Goal: Complete application form

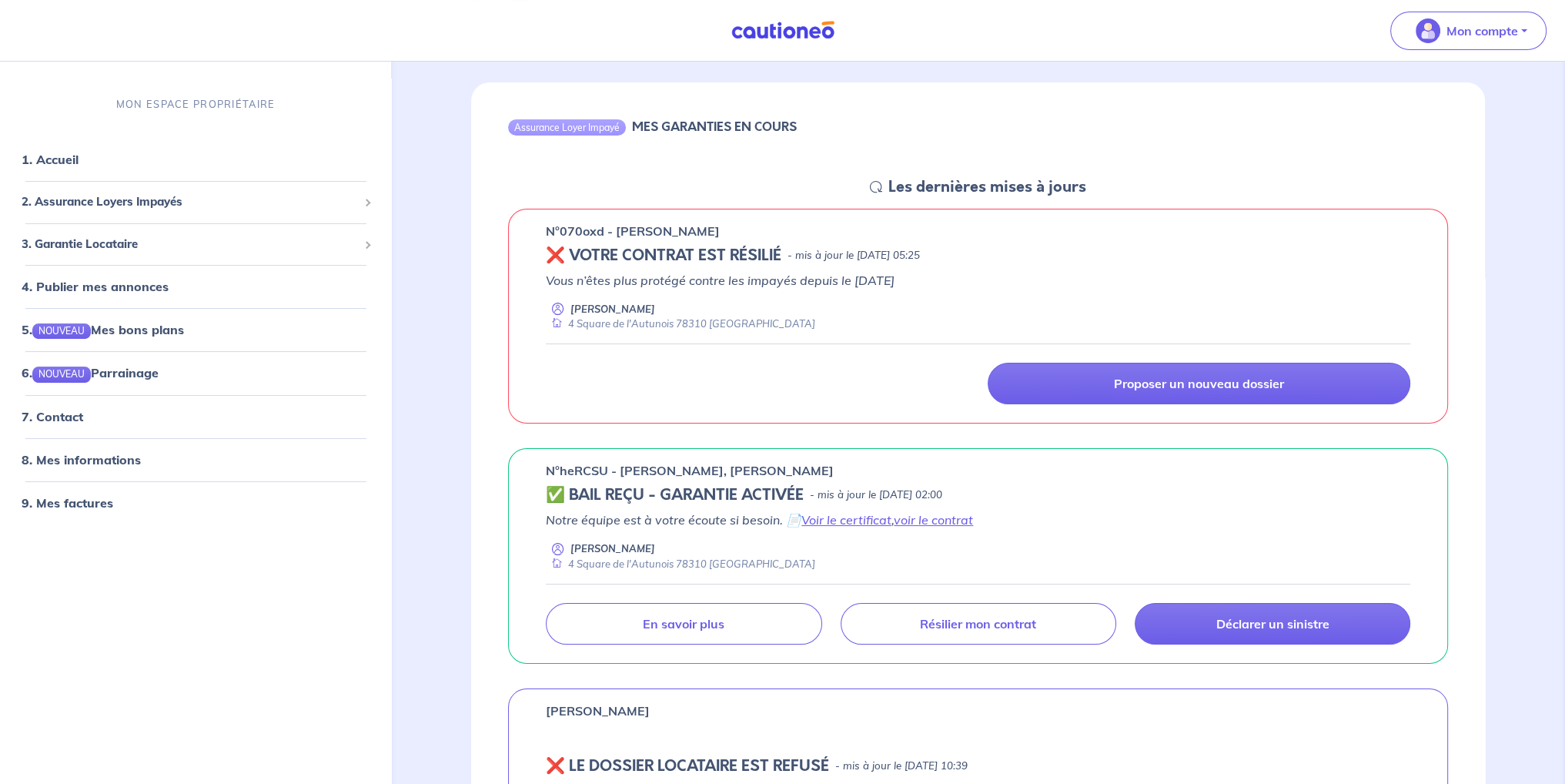
scroll to position [154, 0]
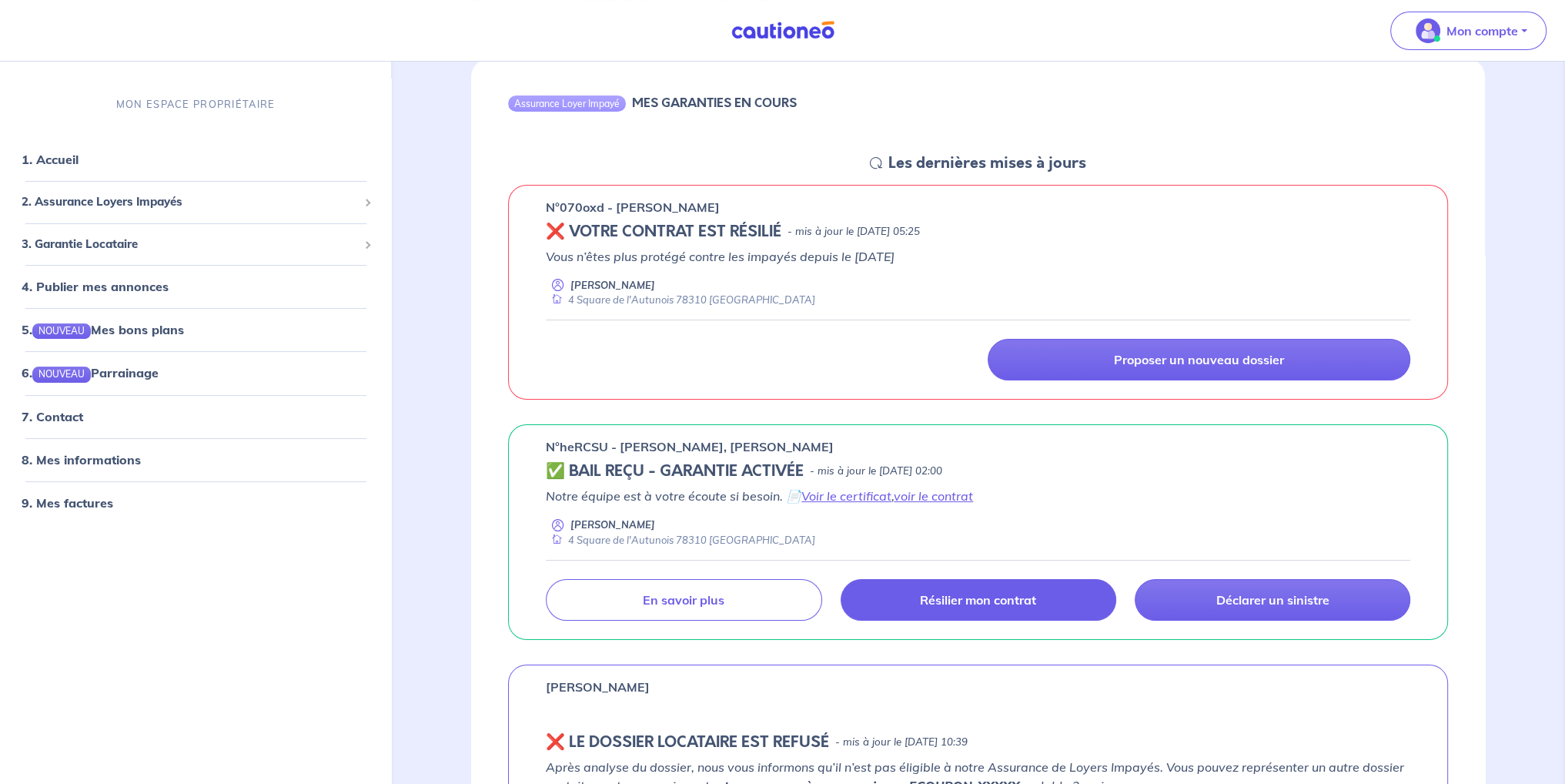
click at [966, 604] on p "Résilier mon contrat" at bounding box center [978, 599] width 117 height 15
click at [992, 600] on p "Résilier mon contrat" at bounding box center [978, 599] width 117 height 15
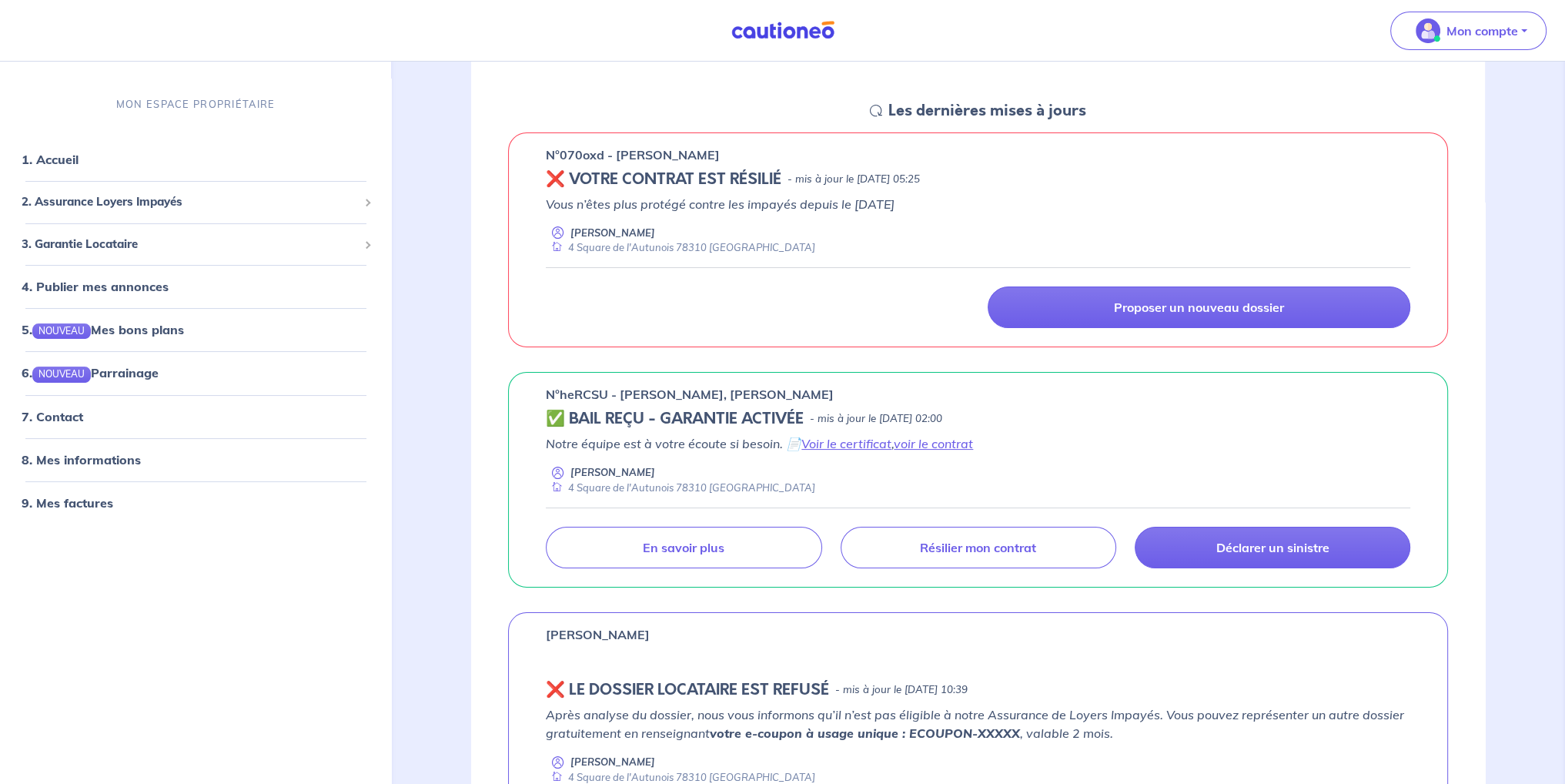
scroll to position [231, 0]
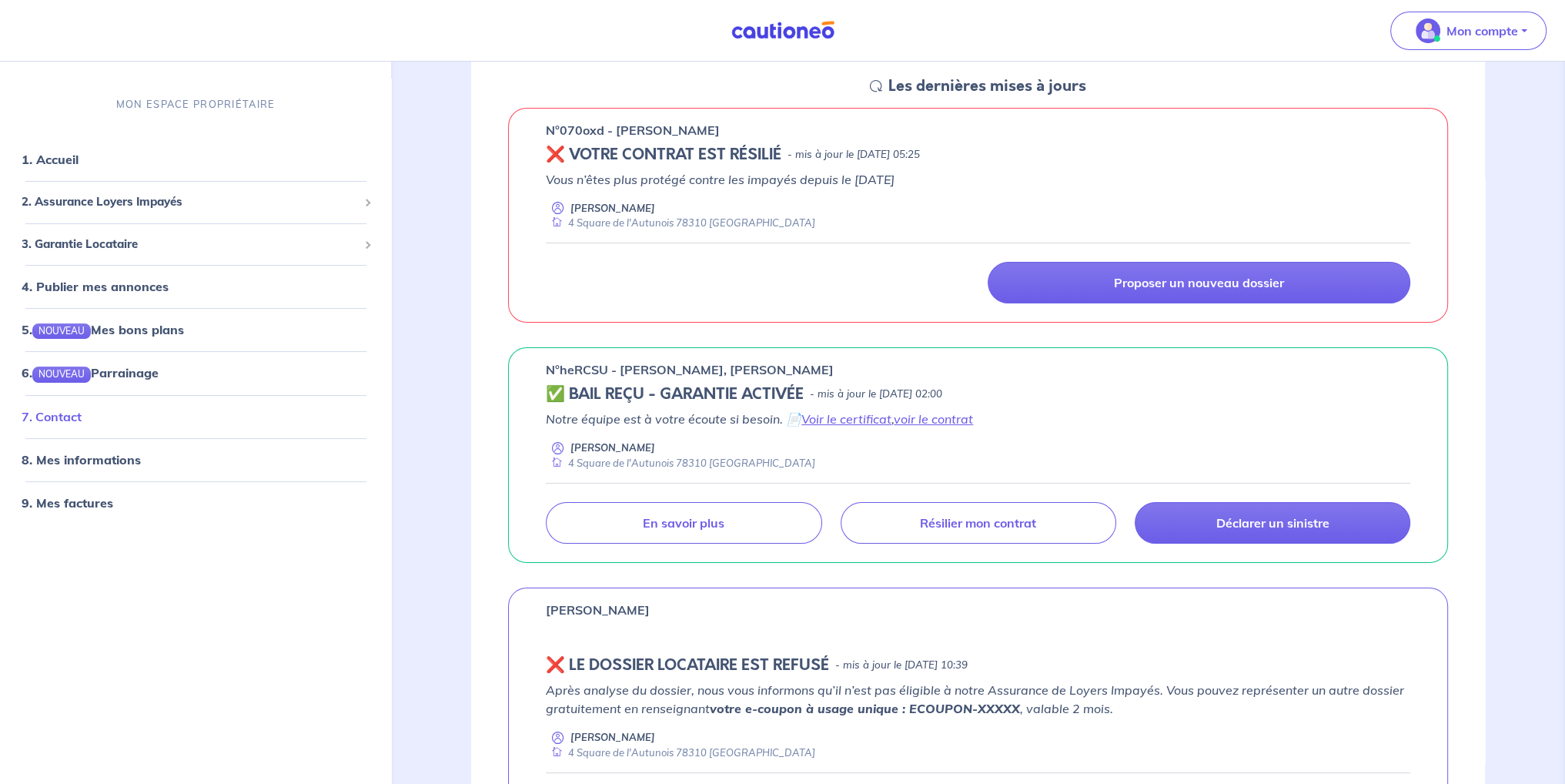
click at [74, 421] on link "7. Contact" at bounding box center [52, 416] width 60 height 15
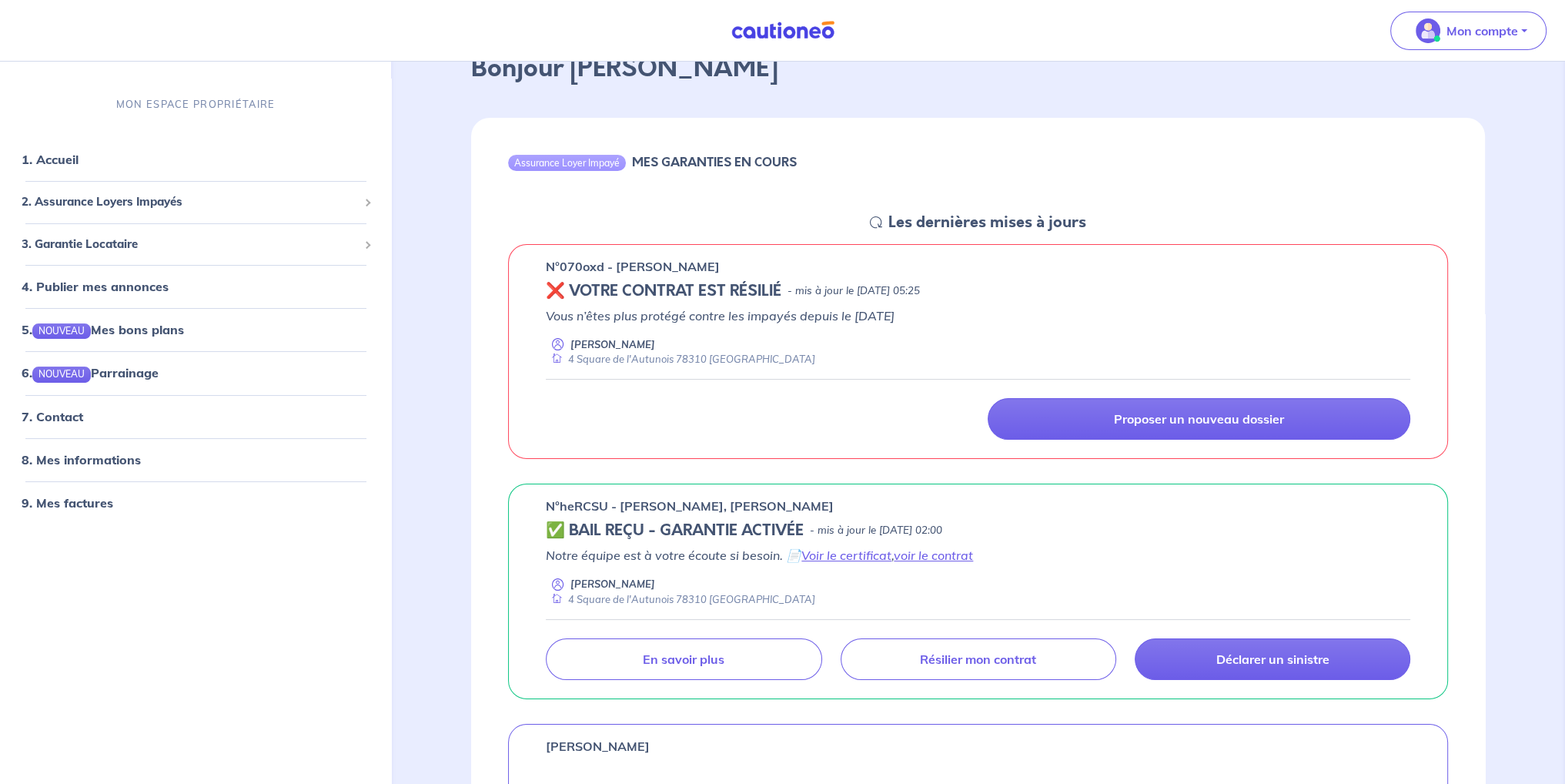
scroll to position [77, 0]
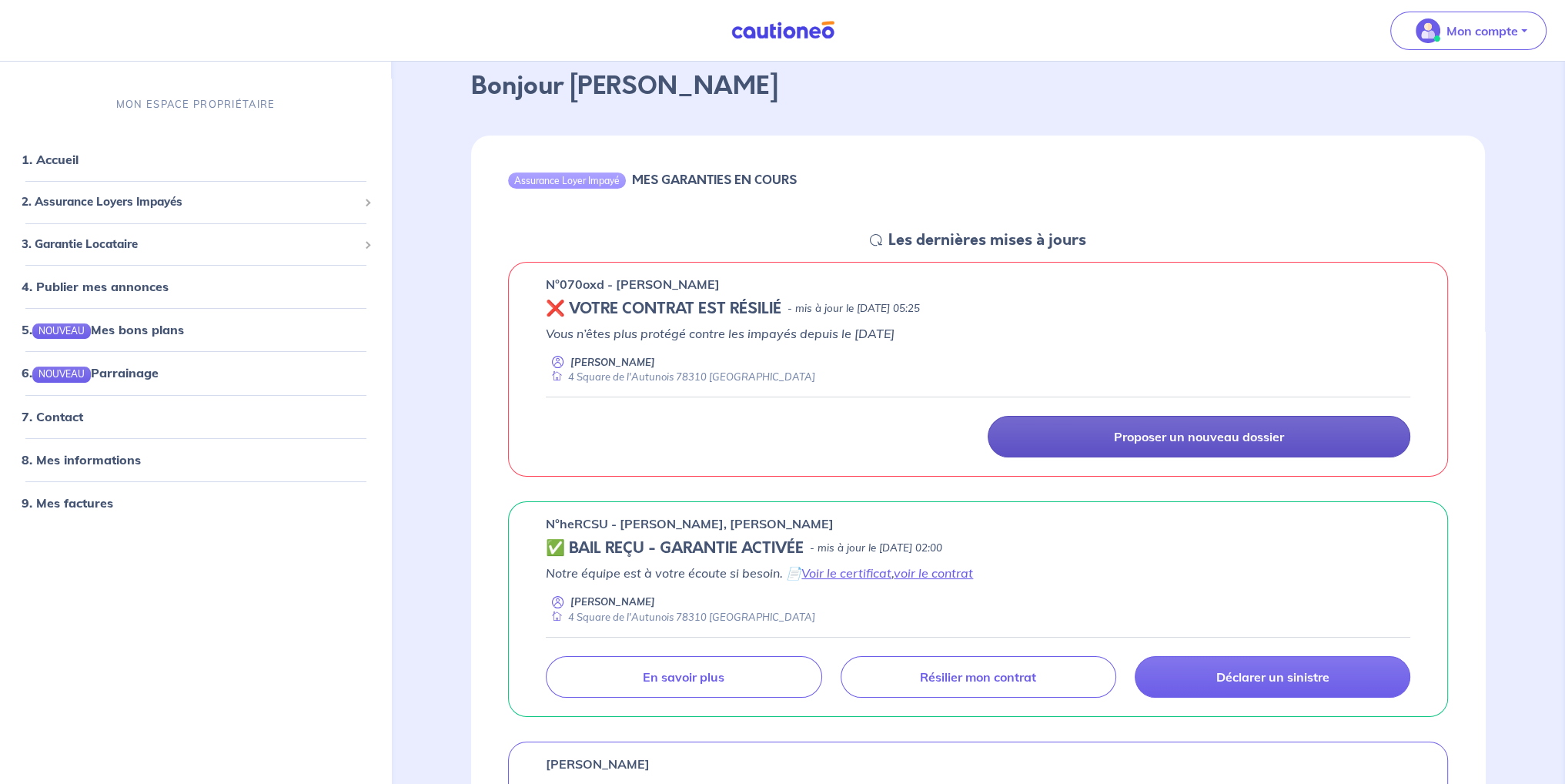
click at [1099, 432] on link "Proposer un nouveau dossier" at bounding box center [1198, 437] width 422 height 42
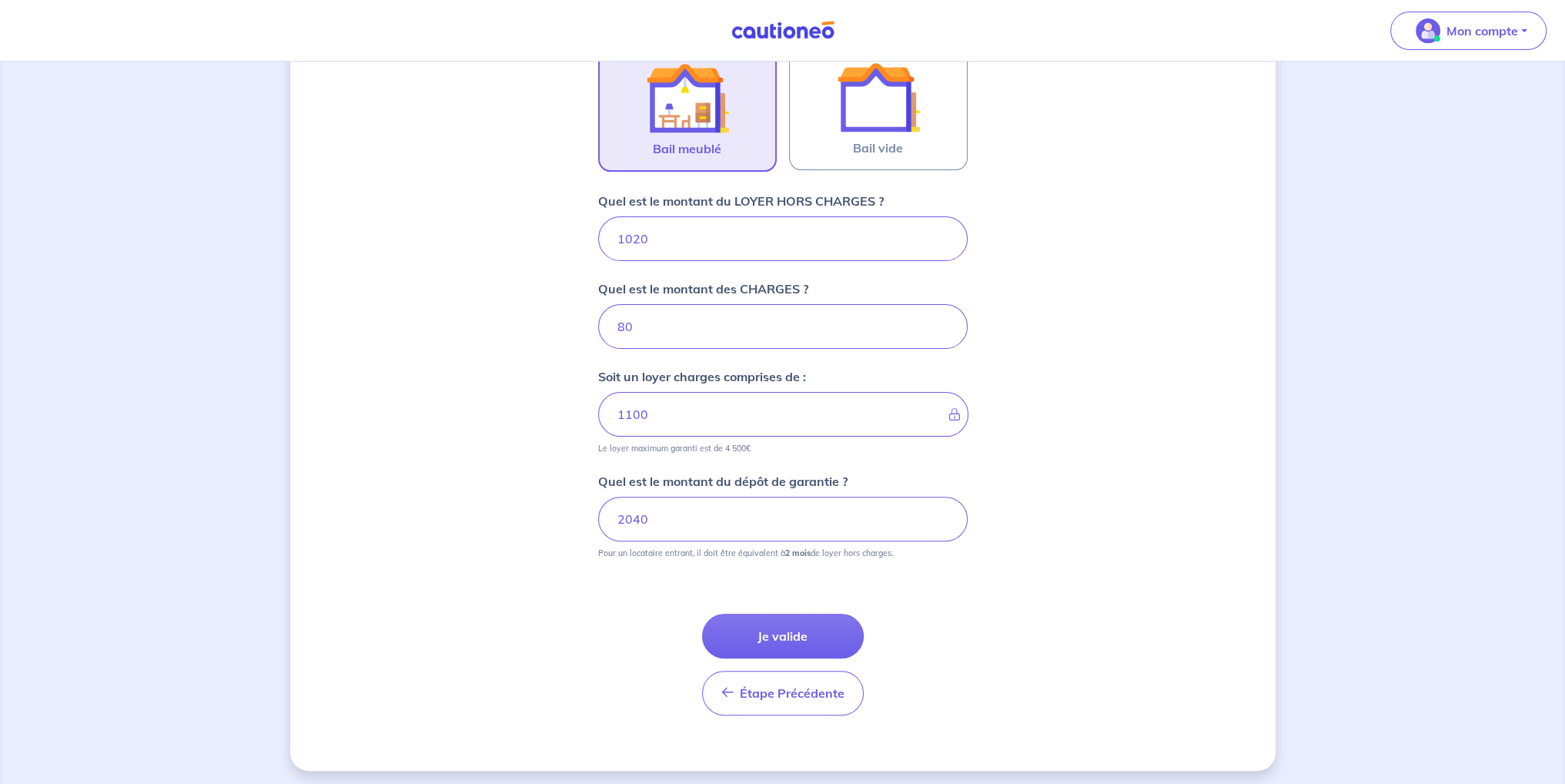
scroll to position [505, 0]
click at [798, 631] on button "Je valide" at bounding box center [783, 634] width 162 height 45
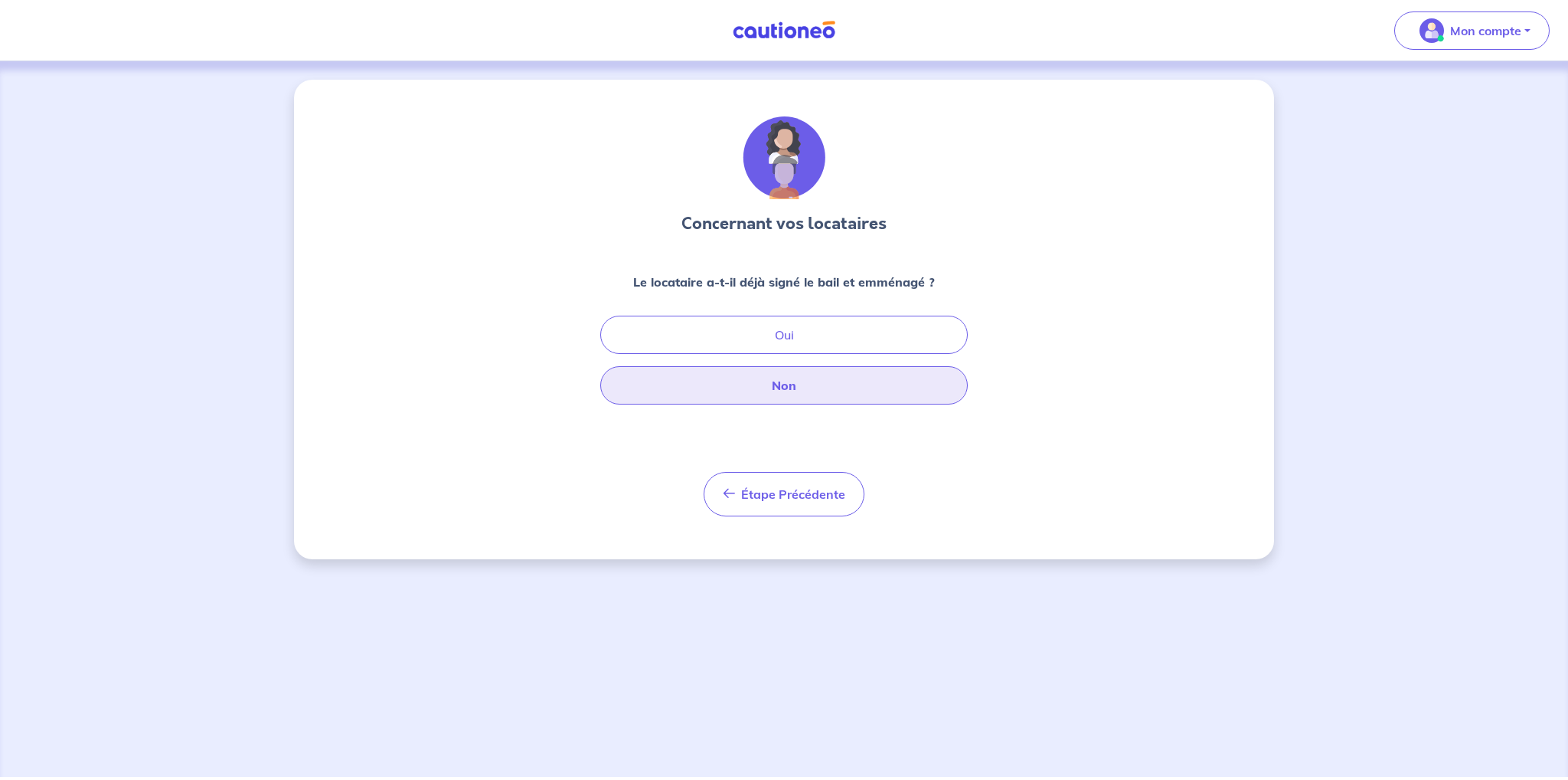
click at [769, 381] on button "Non" at bounding box center [783, 385] width 367 height 38
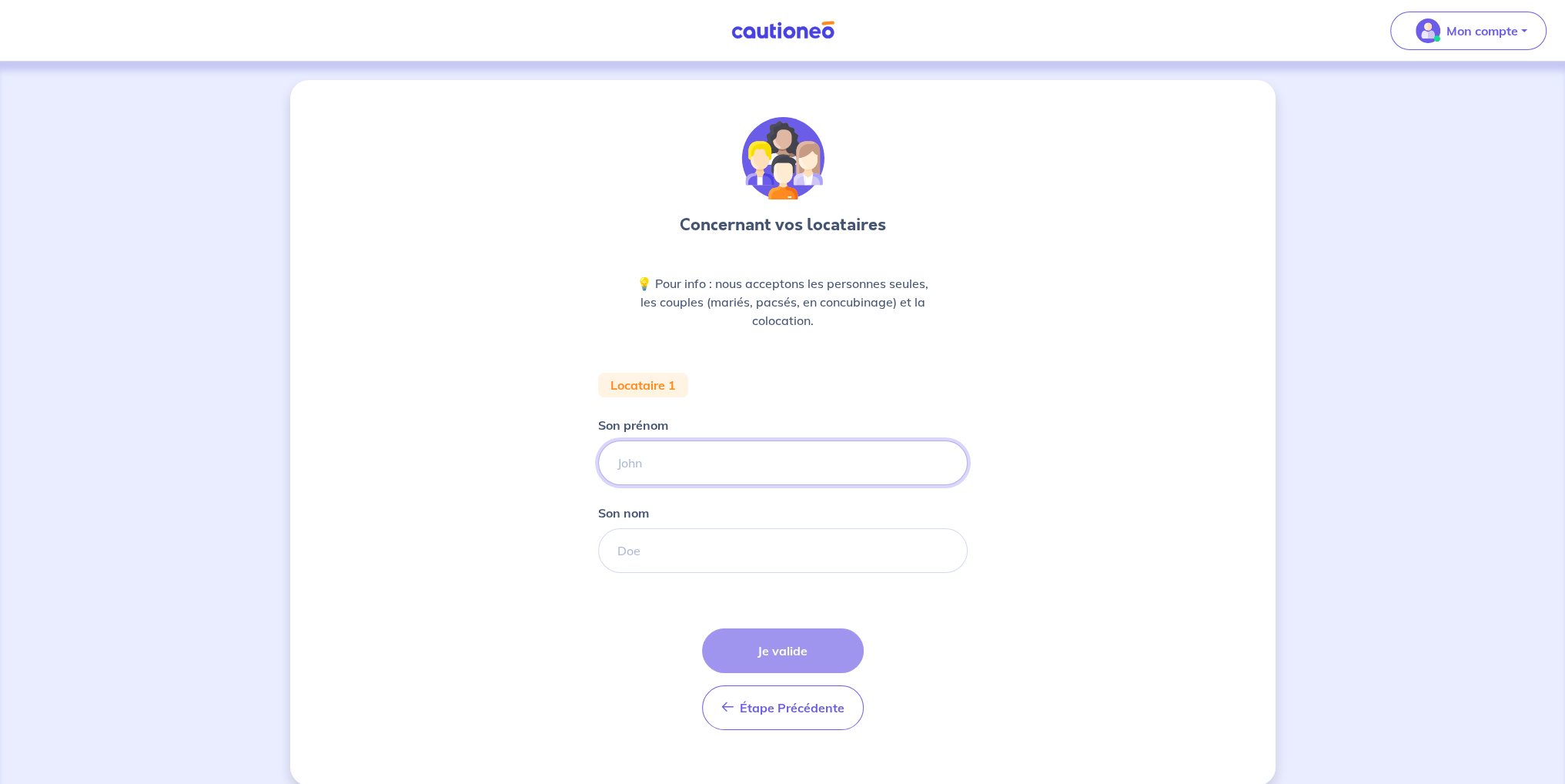
click at [634, 478] on input "Son prénom" at bounding box center [782, 462] width 369 height 45
type input "[PERSON_NAME]"
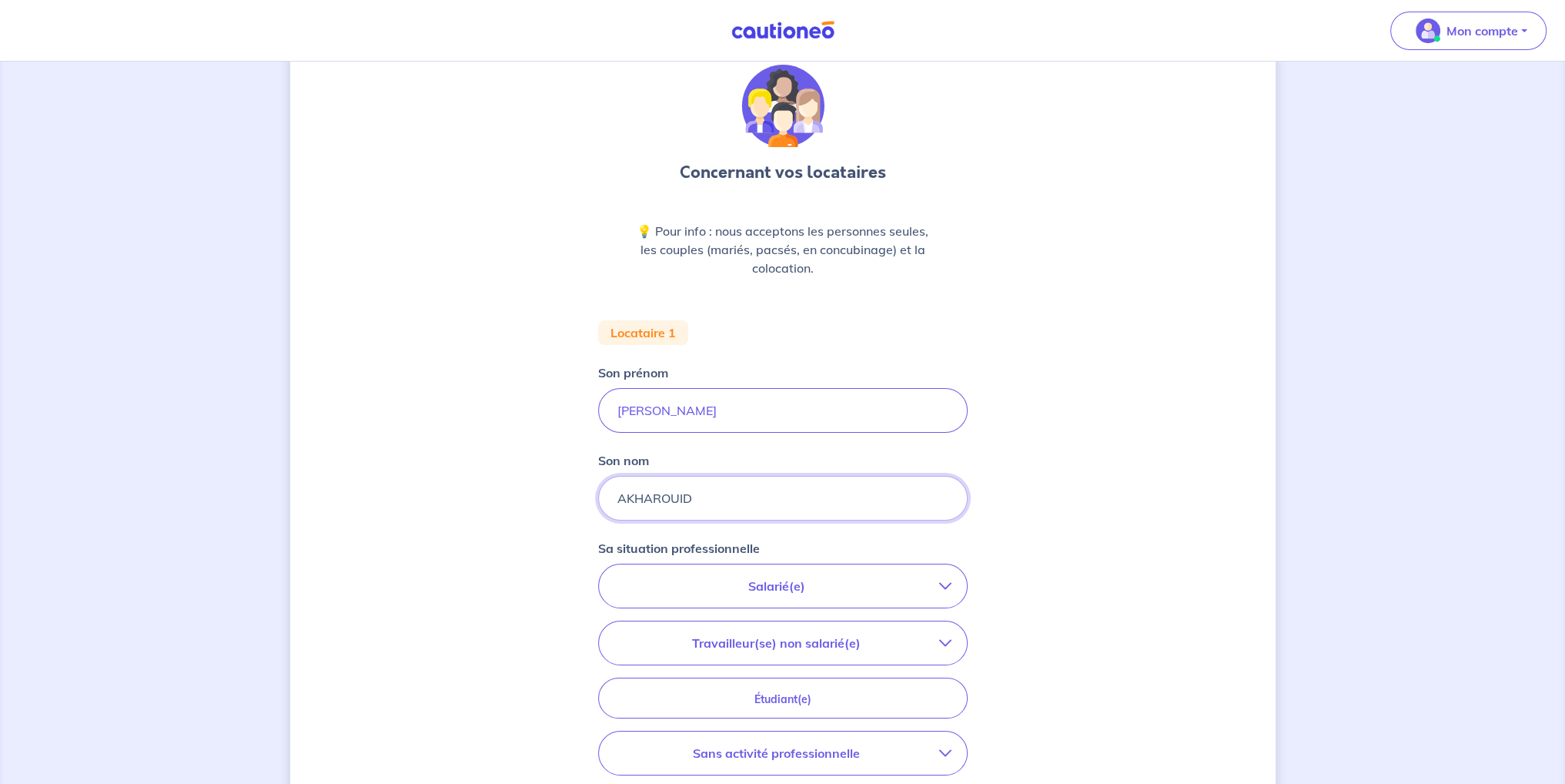
scroll to position [77, 0]
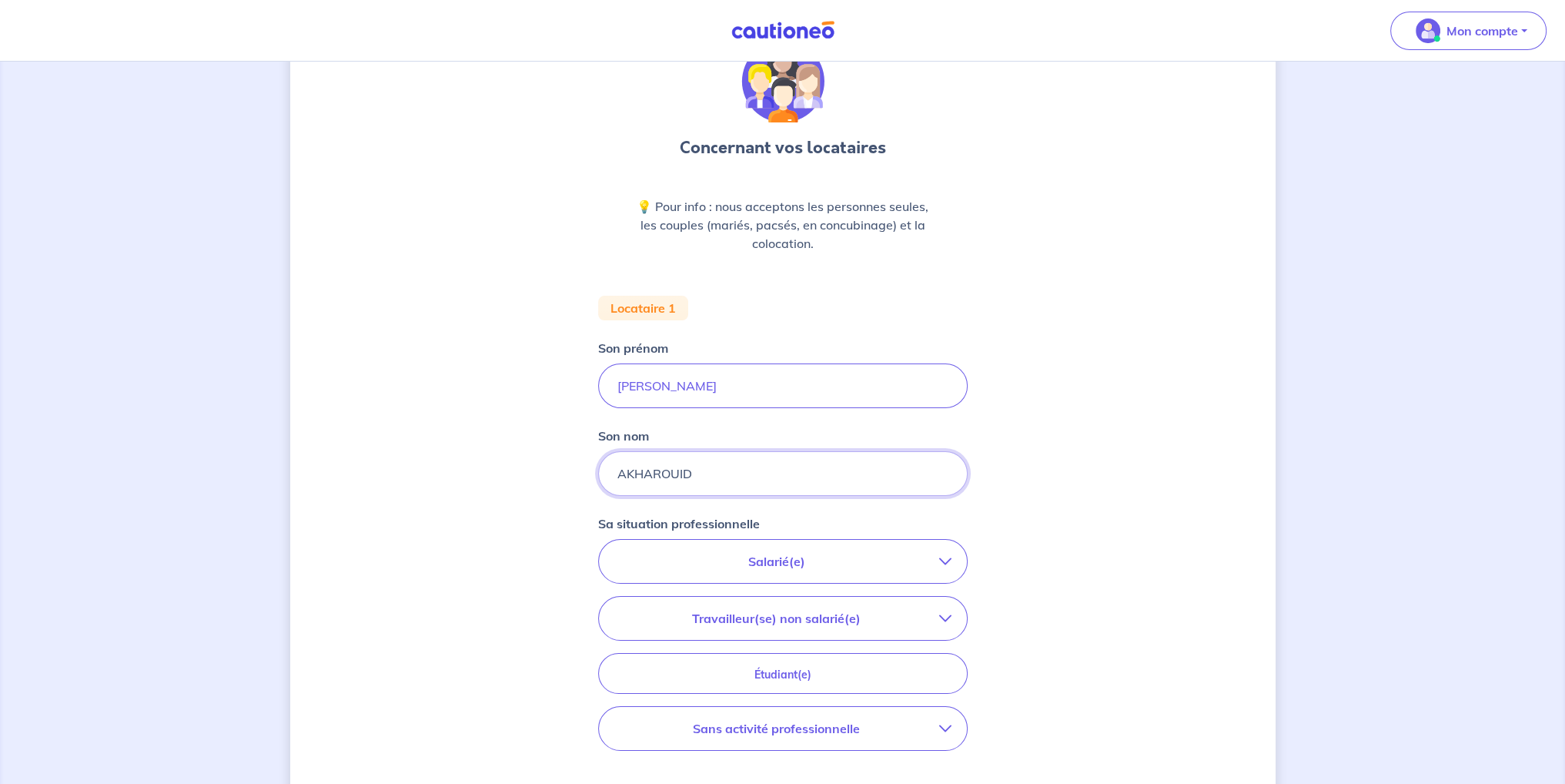
type input "AKHAROUID"
click at [800, 570] on button "Salarié(e)" at bounding box center [783, 562] width 368 height 43
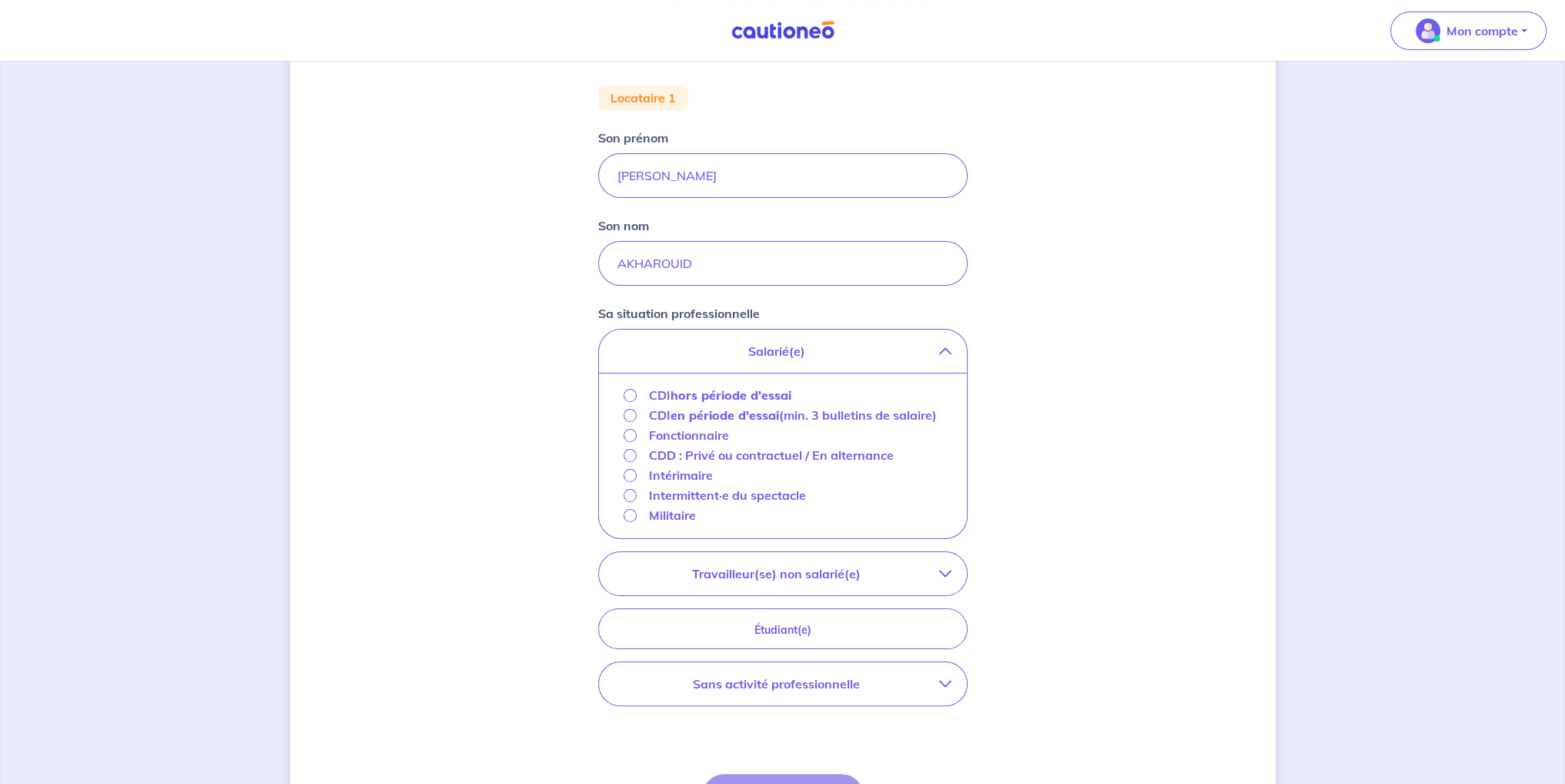
scroll to position [308, 0]
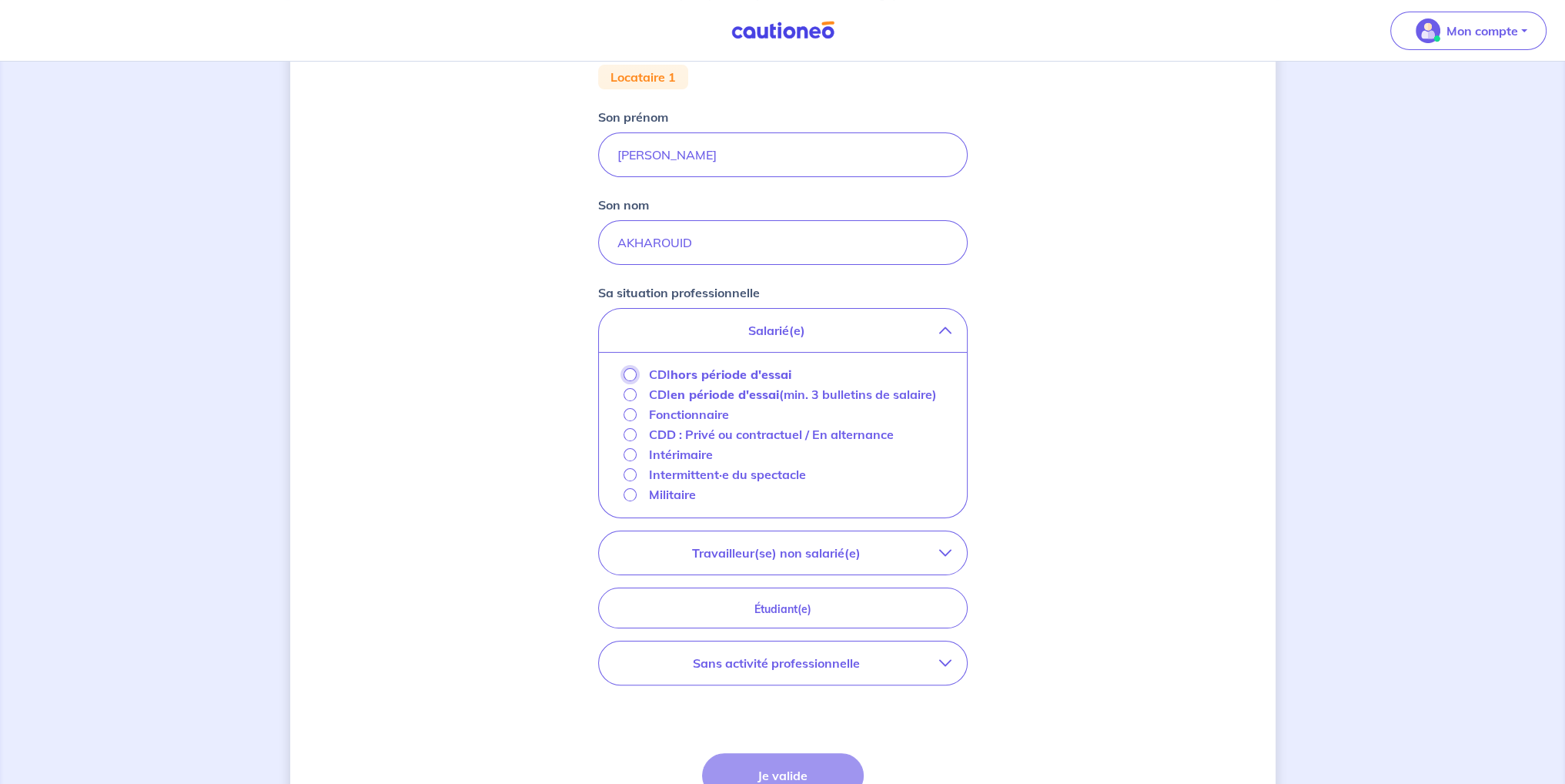
click at [632, 374] on input "CDI hors période d'essai" at bounding box center [630, 375] width 13 height 13
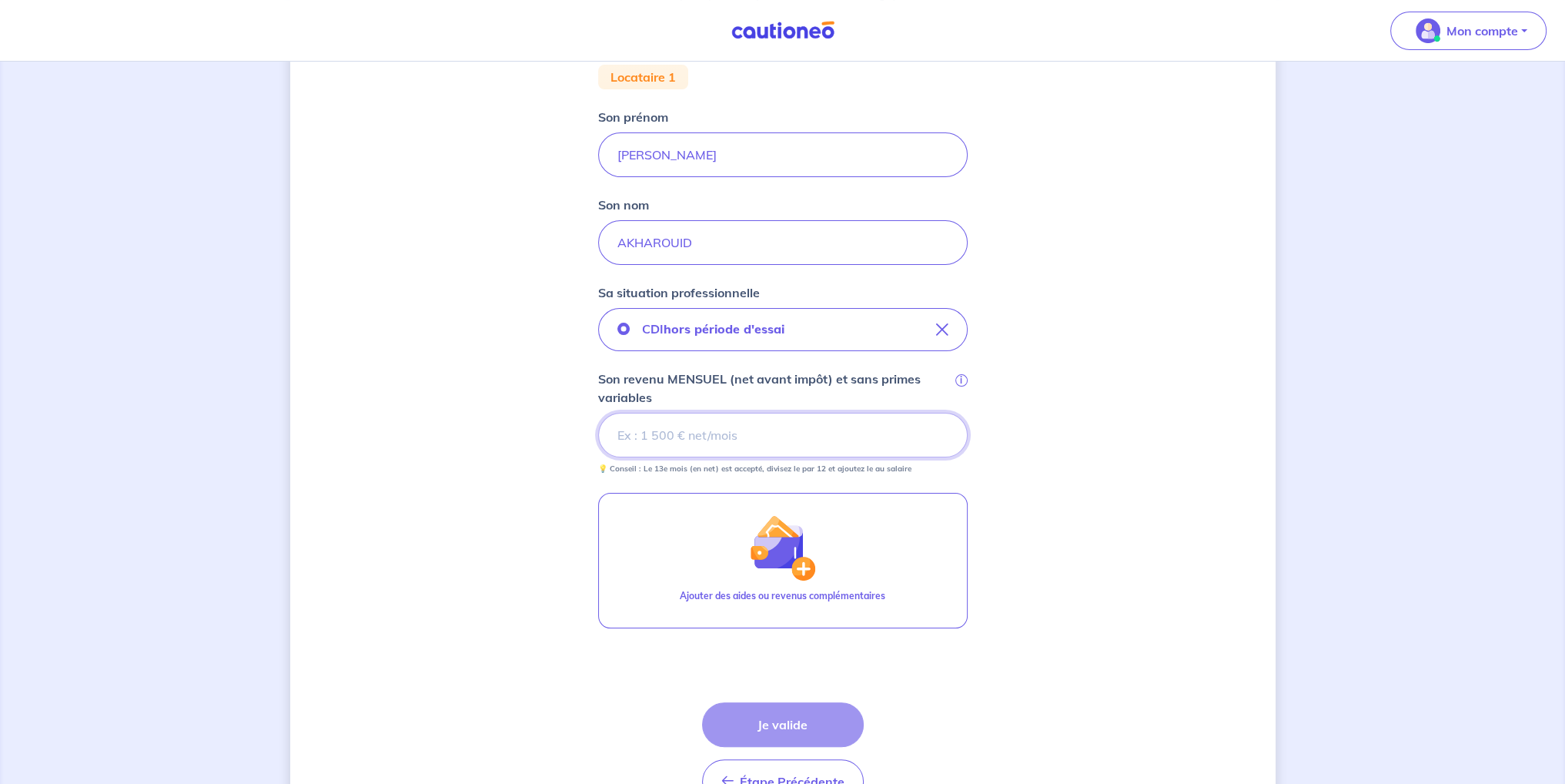
click at [673, 429] on input "Son revenu MENSUEL (net avant impôt) et sans primes variables i" at bounding box center [782, 435] width 369 height 45
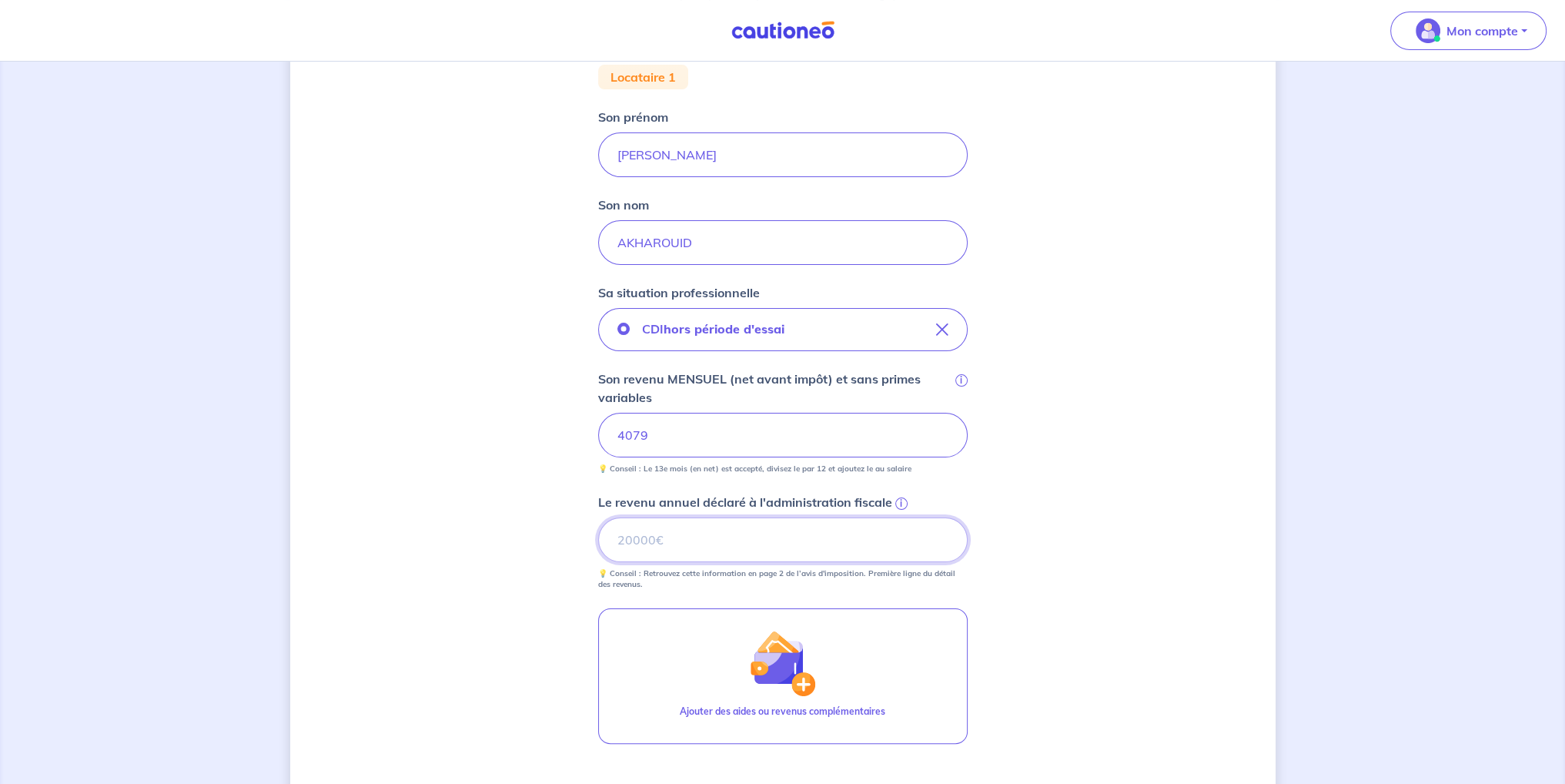
click at [652, 540] on input "Le revenu annuel déclaré à l'administration fiscale i" at bounding box center [782, 540] width 369 height 45
click at [650, 537] on input "Le revenu annuel déclaré à l'administration fiscale i" at bounding box center [782, 540] width 369 height 45
type input "49607"
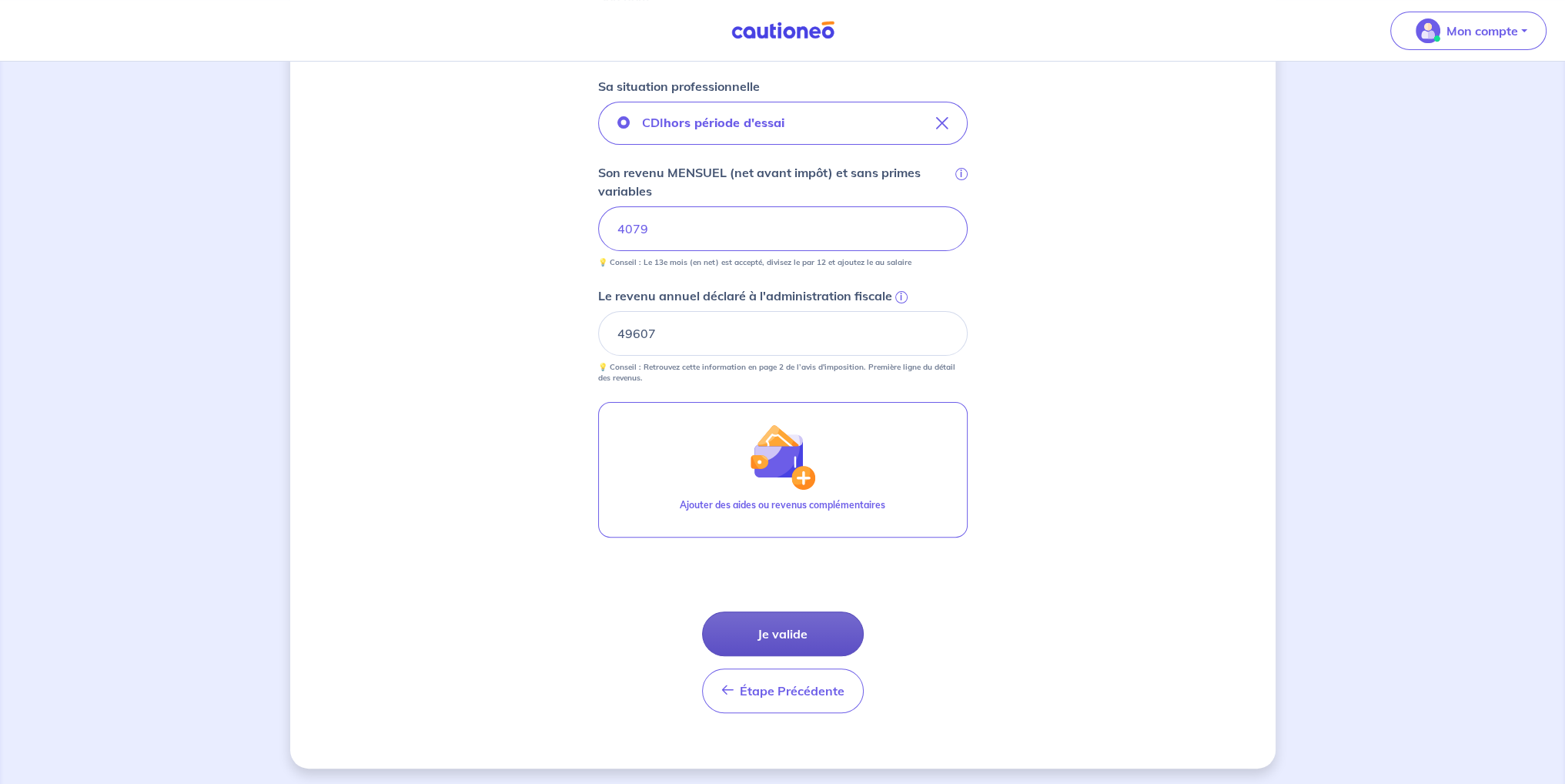
scroll to position [515, 0]
click at [754, 632] on button "Je valide" at bounding box center [783, 633] width 162 height 45
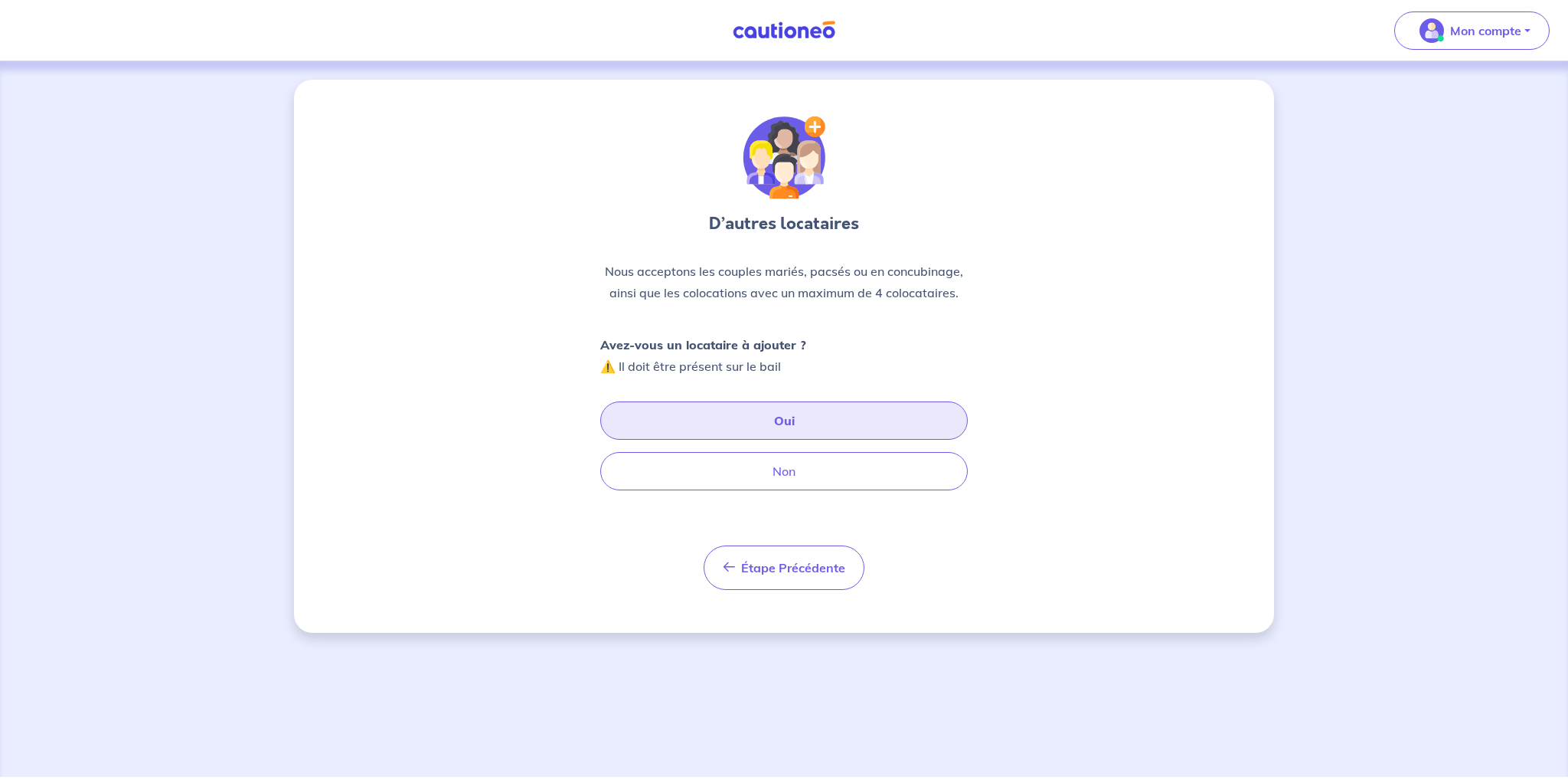
click at [746, 424] on button "Oui" at bounding box center [783, 420] width 367 height 38
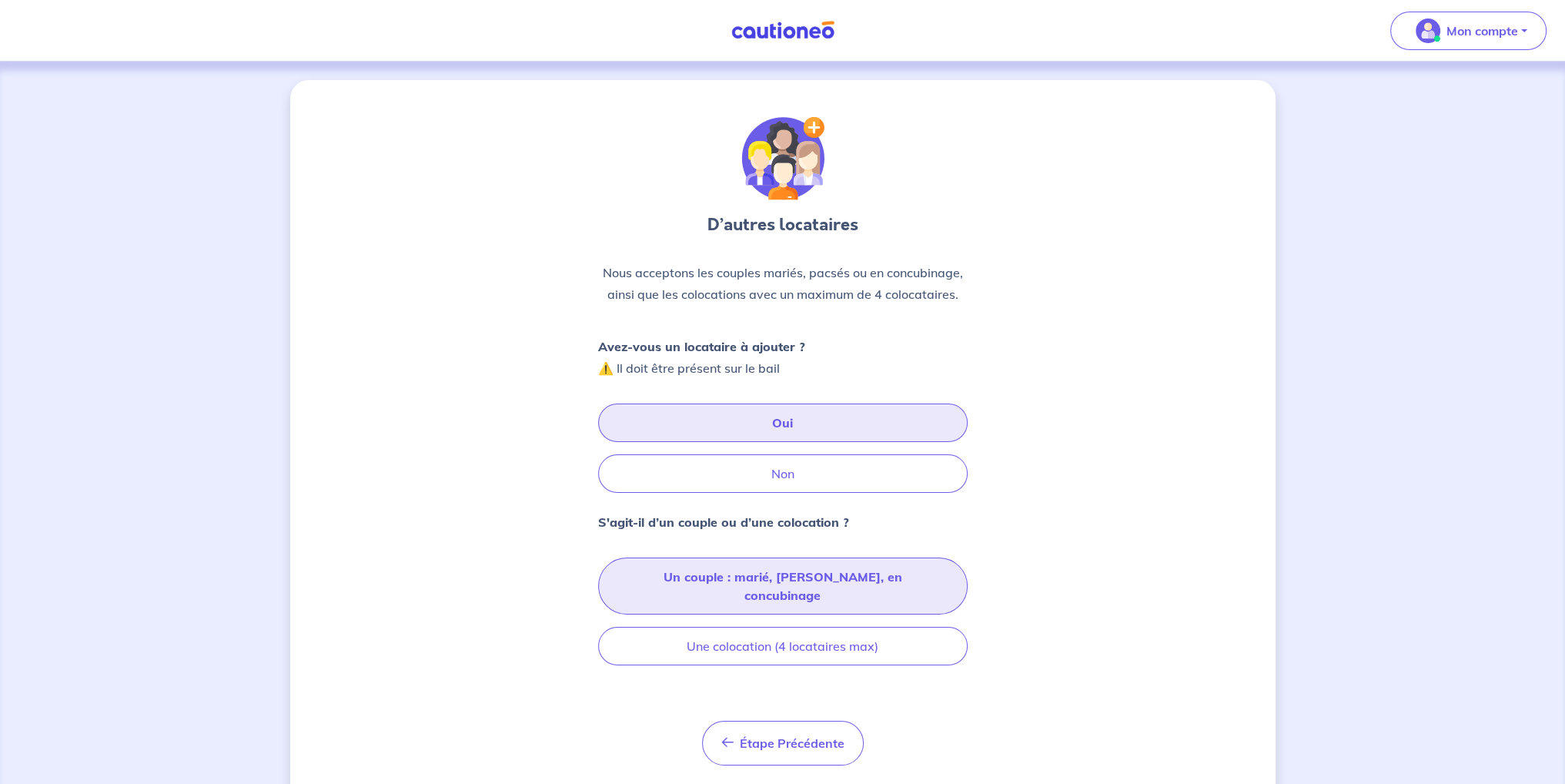
click at [745, 579] on button "Un couple : marié, [PERSON_NAME], en concubinage" at bounding box center [782, 586] width 369 height 57
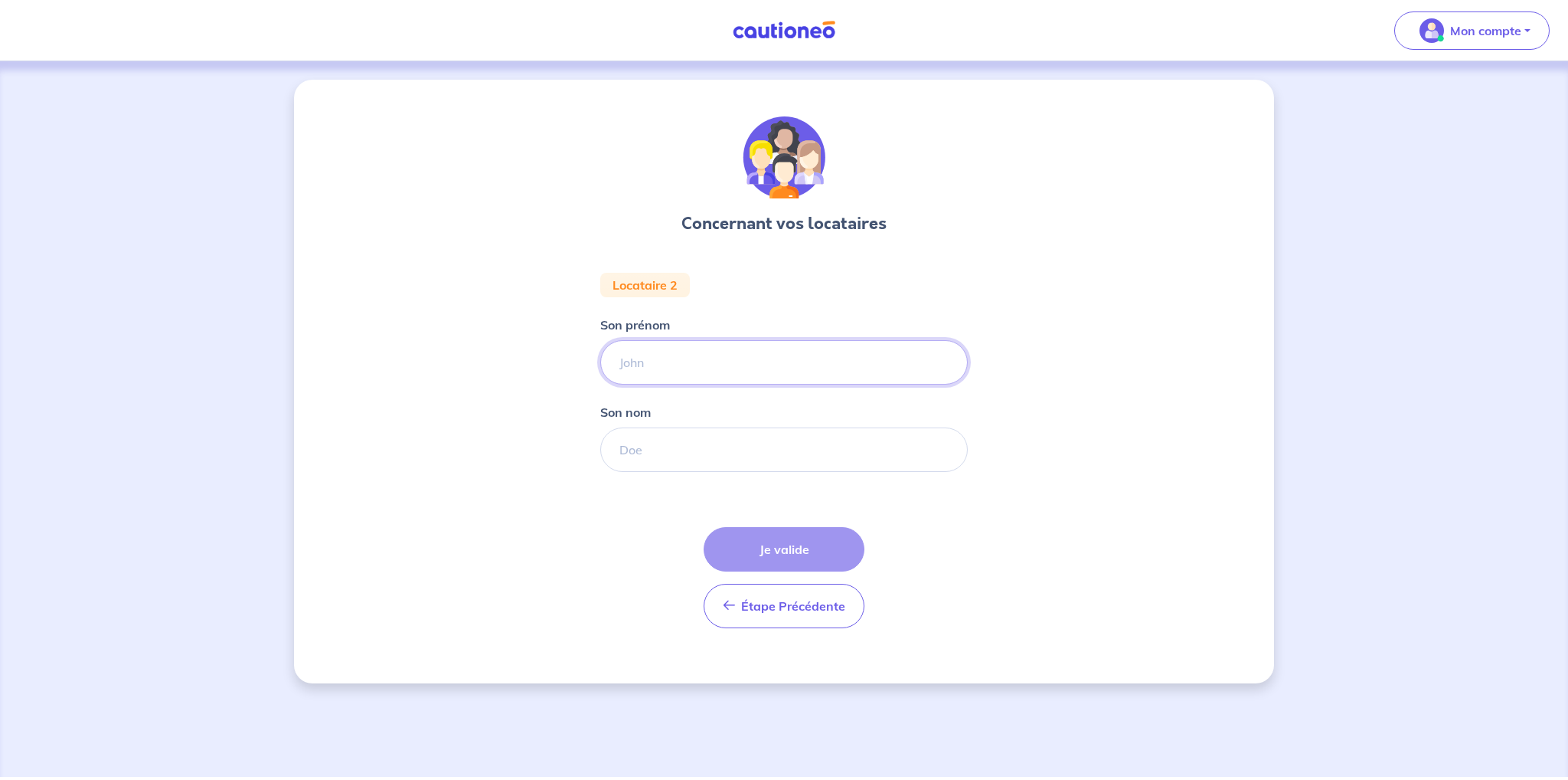
click at [643, 356] on input "Son prénom" at bounding box center [783, 362] width 367 height 45
type input "FATIMA"
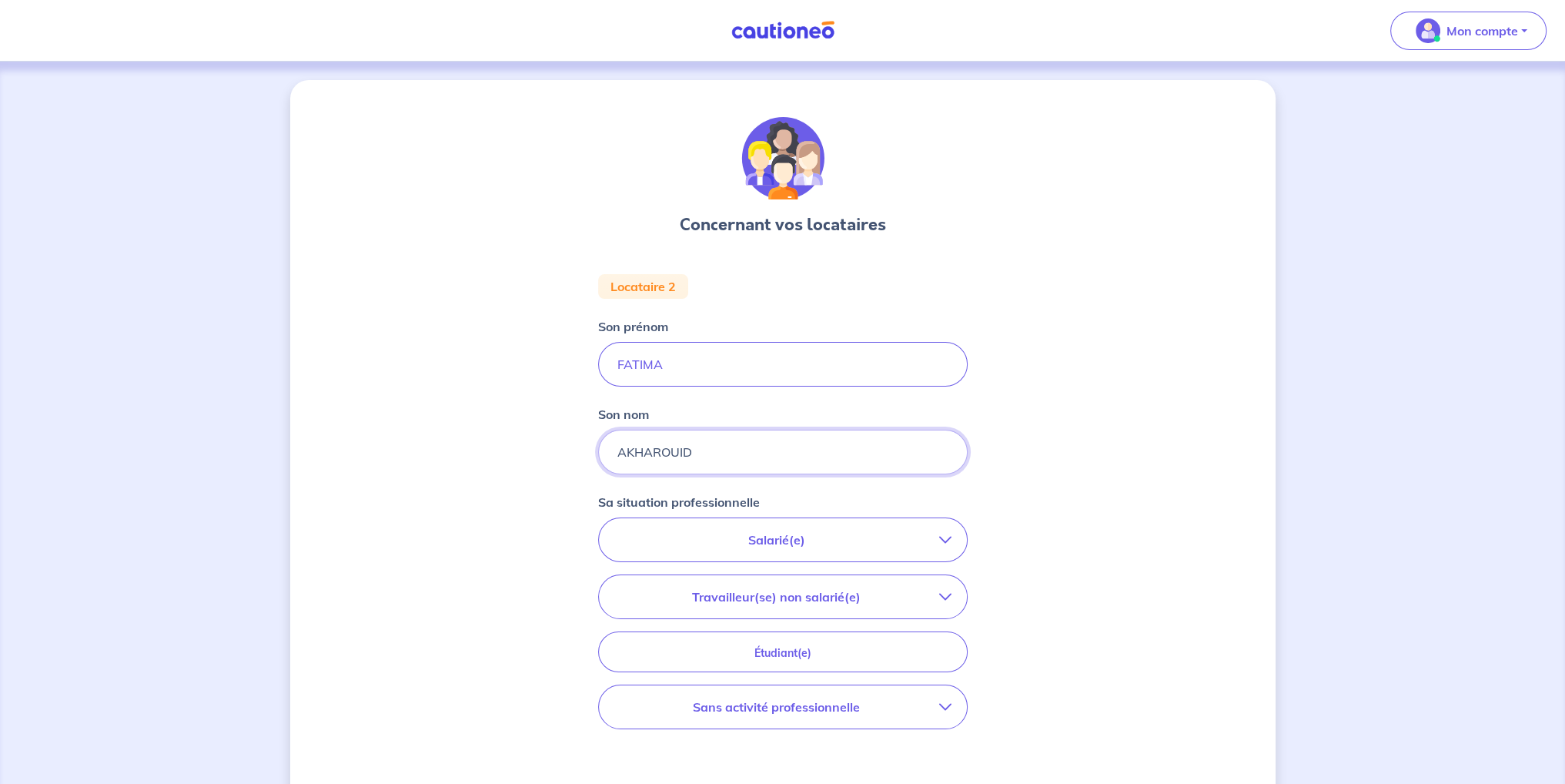
type input "AKHAROUID"
click at [776, 549] on button "Salarié(e)" at bounding box center [783, 540] width 368 height 43
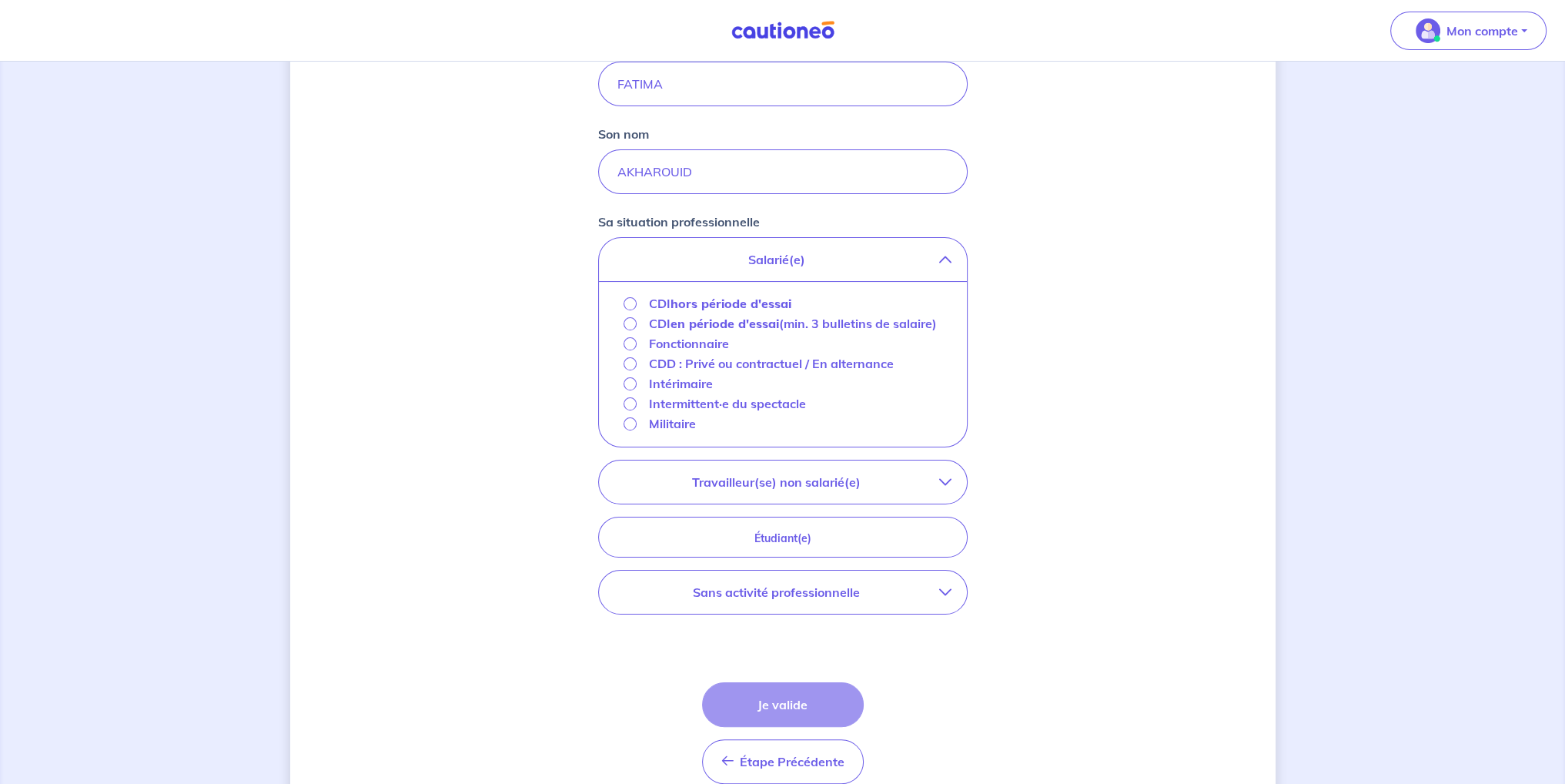
scroll to position [308, 0]
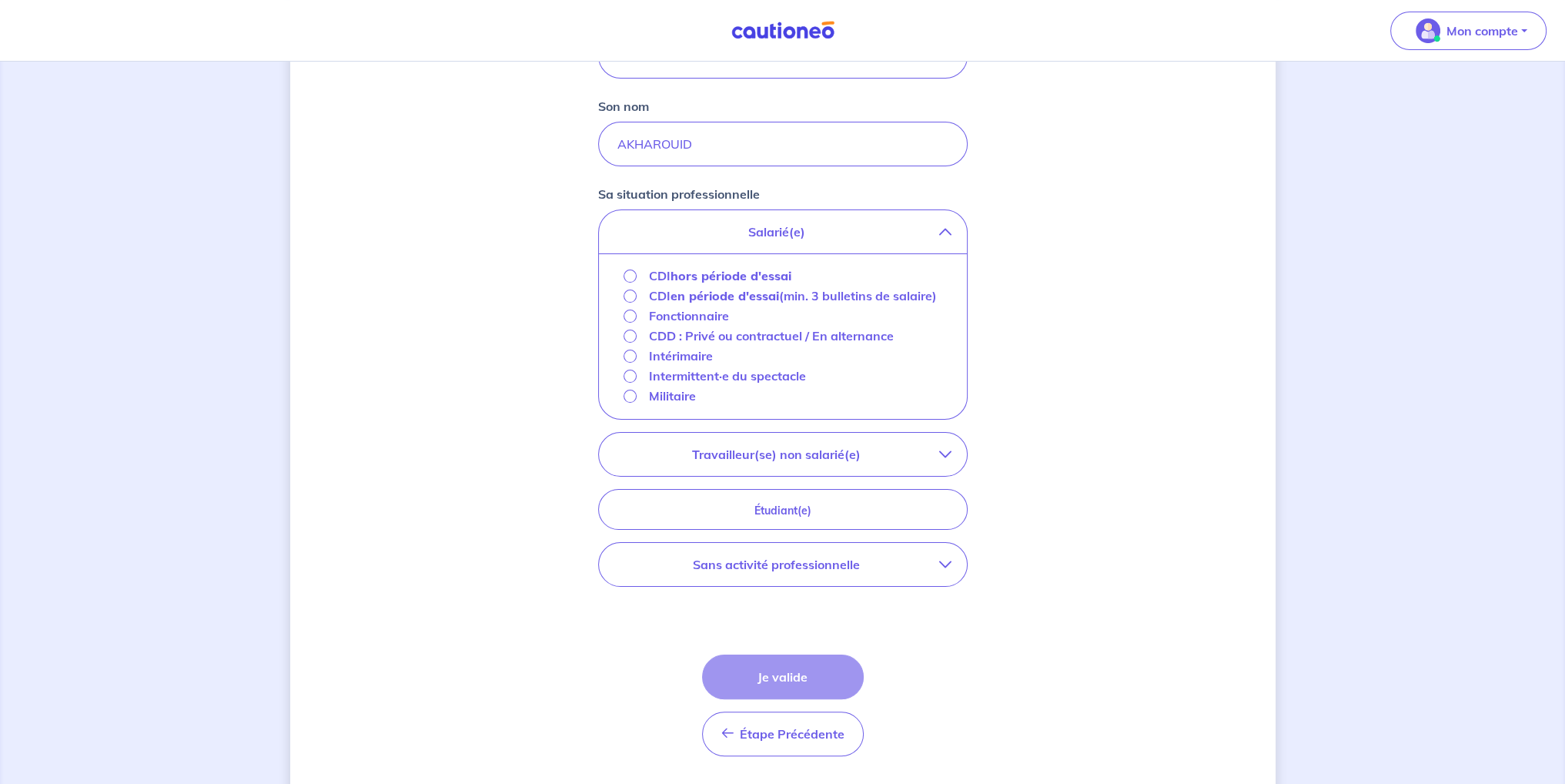
click at [700, 272] on strong "hors période d'essai" at bounding box center [731, 276] width 121 height 15
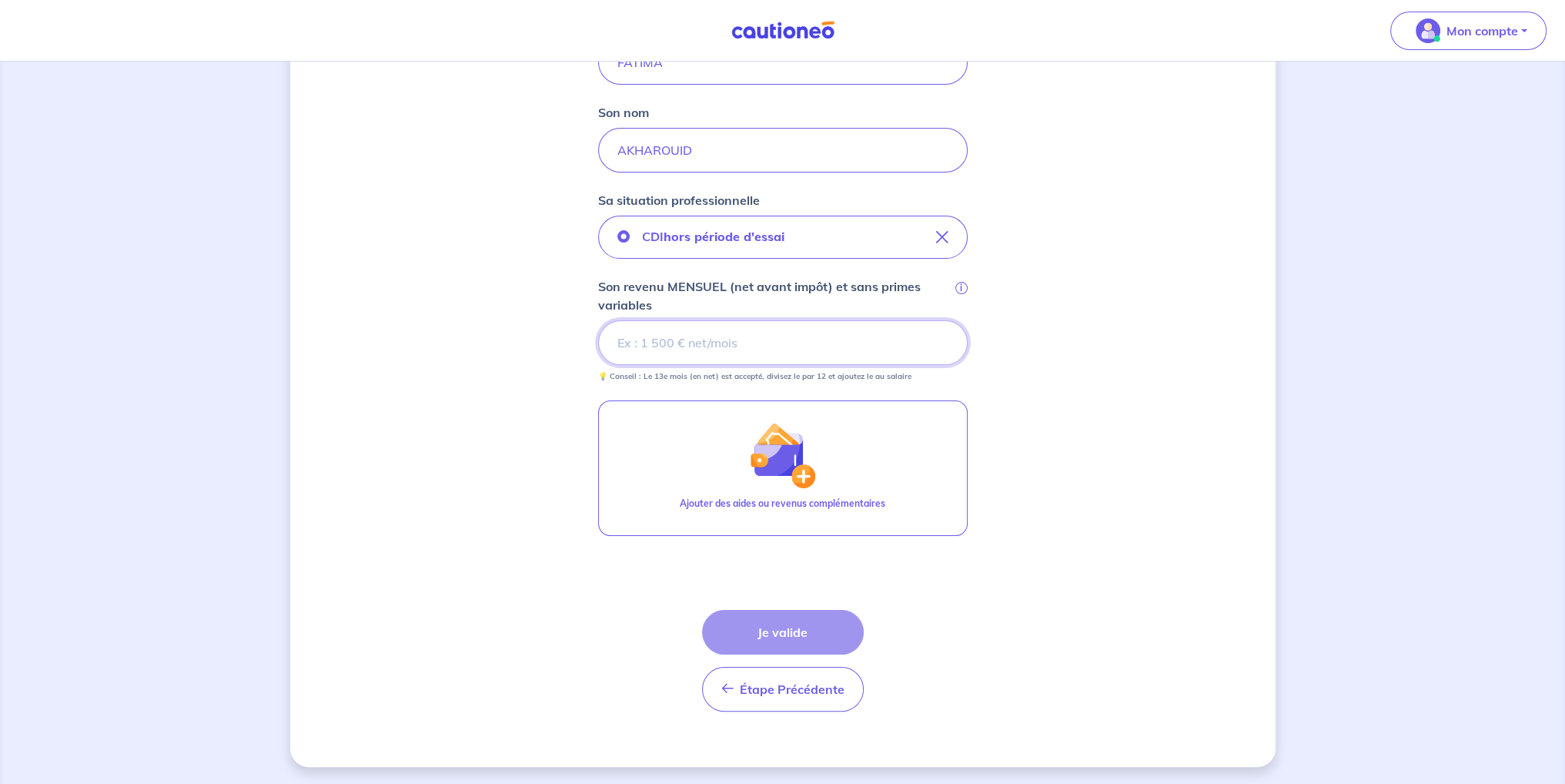
click at [669, 346] on input "Son revenu MENSUEL (net avant impôt) et sans primes variables i" at bounding box center [782, 342] width 369 height 45
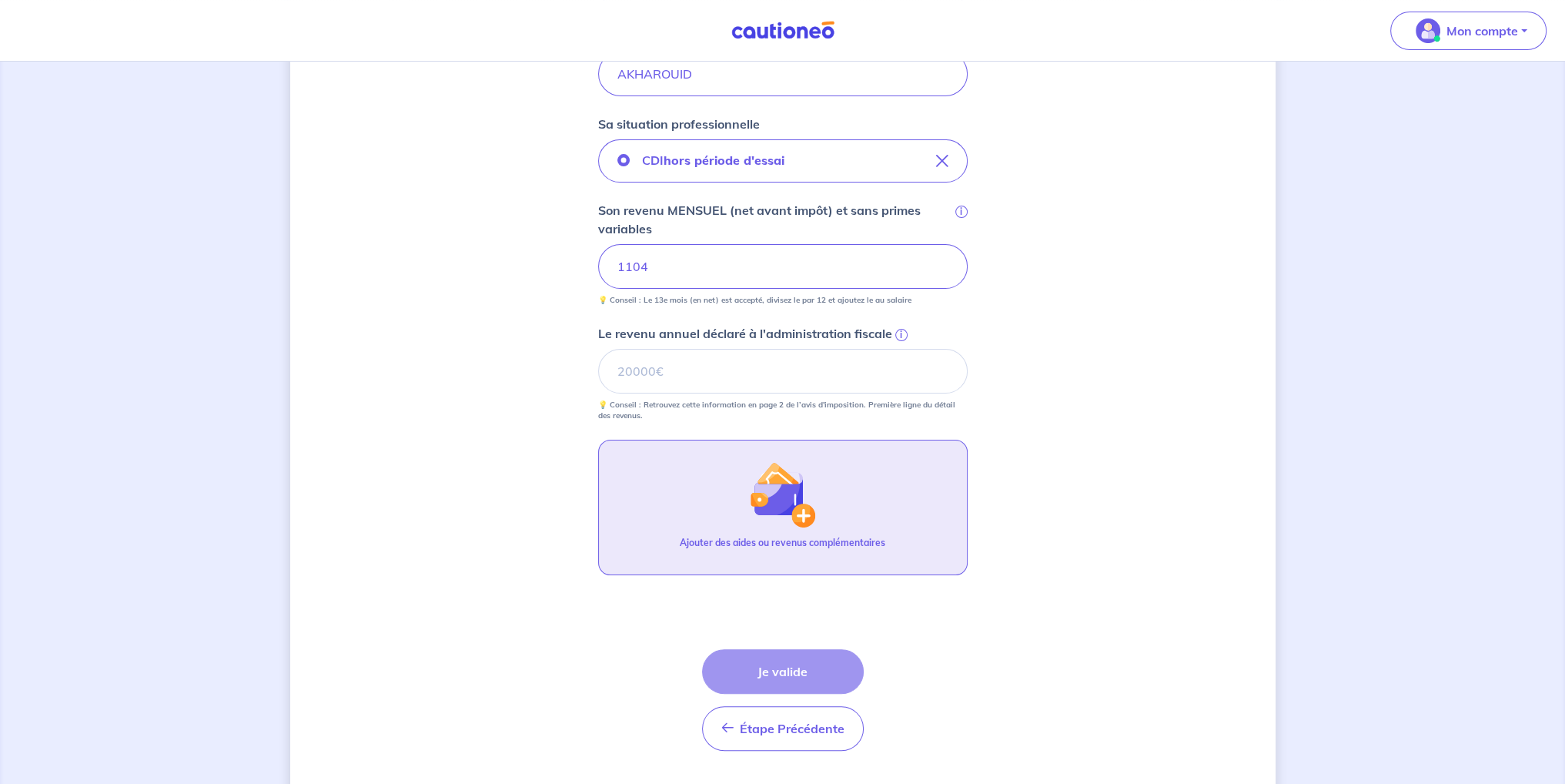
scroll to position [379, 0]
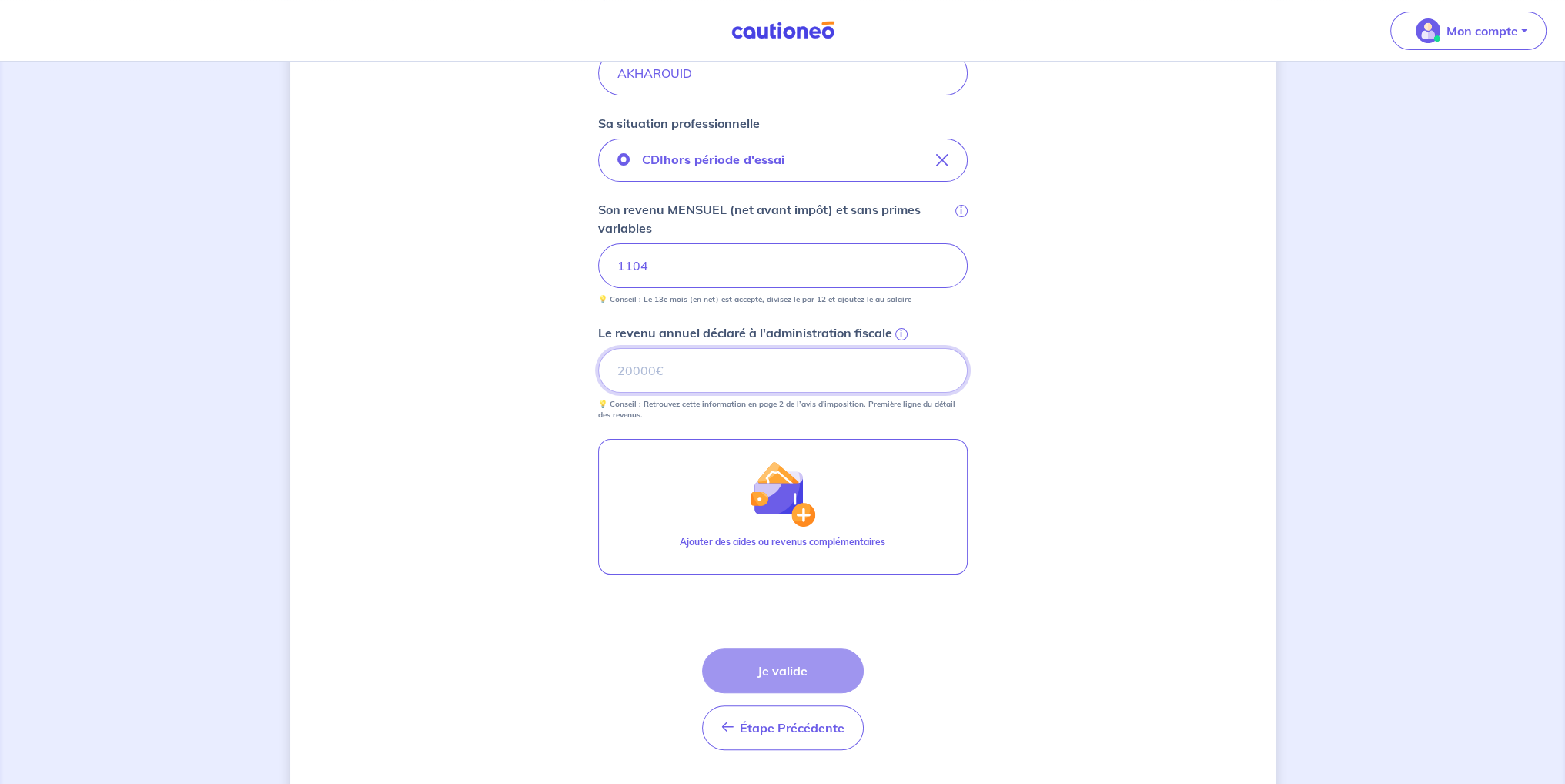
click at [654, 373] on input "Le revenu annuel déclaré à l'administration fiscale i" at bounding box center [782, 371] width 369 height 45
click at [634, 370] on input "Le revenu annuel déclaré à l'administration fiscale i" at bounding box center [782, 371] width 369 height 45
type input "17299"
click at [747, 677] on button "Je valide" at bounding box center [783, 671] width 162 height 45
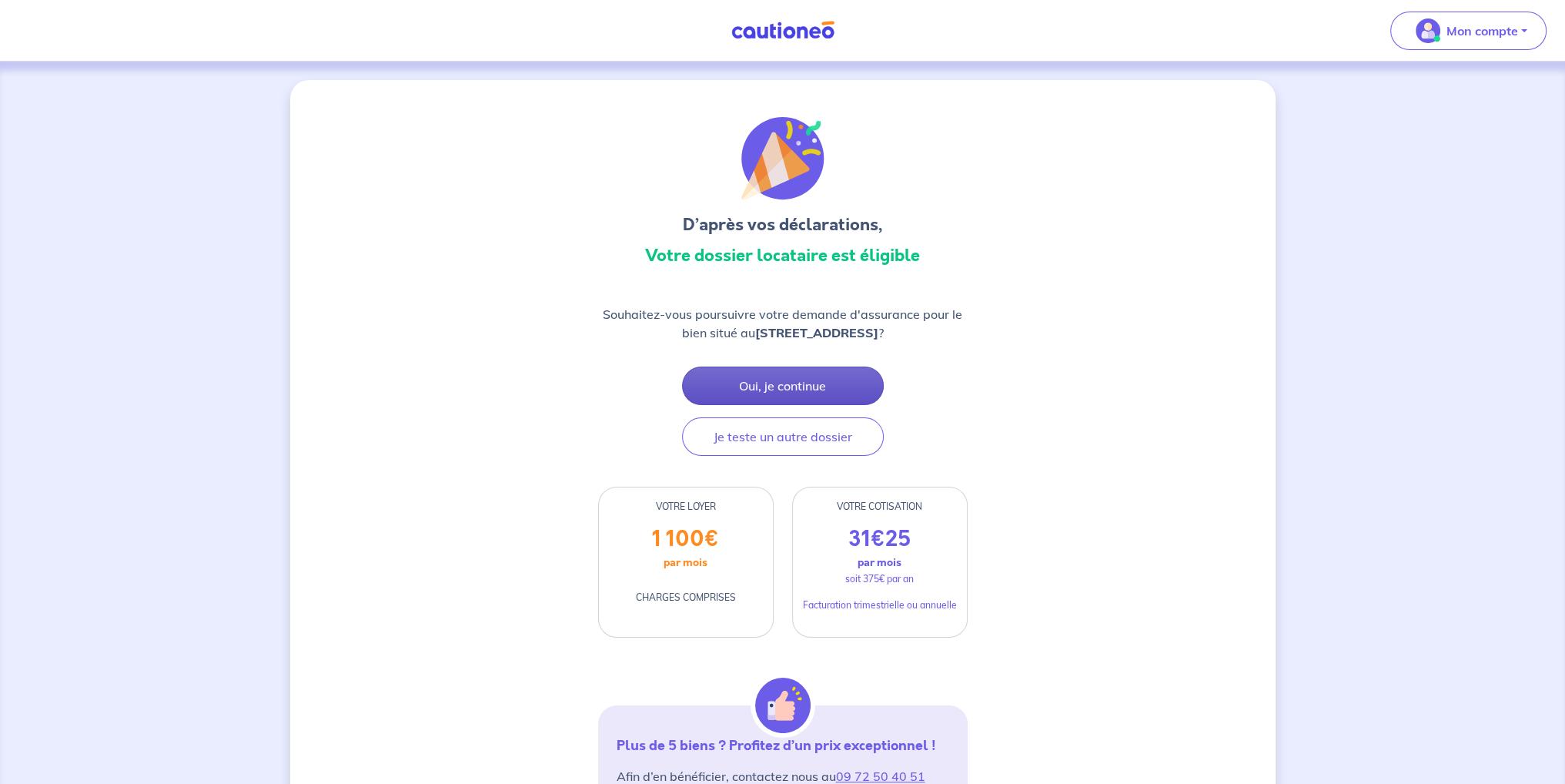
click at [802, 382] on button "Oui, je continue" at bounding box center [783, 386] width 202 height 38
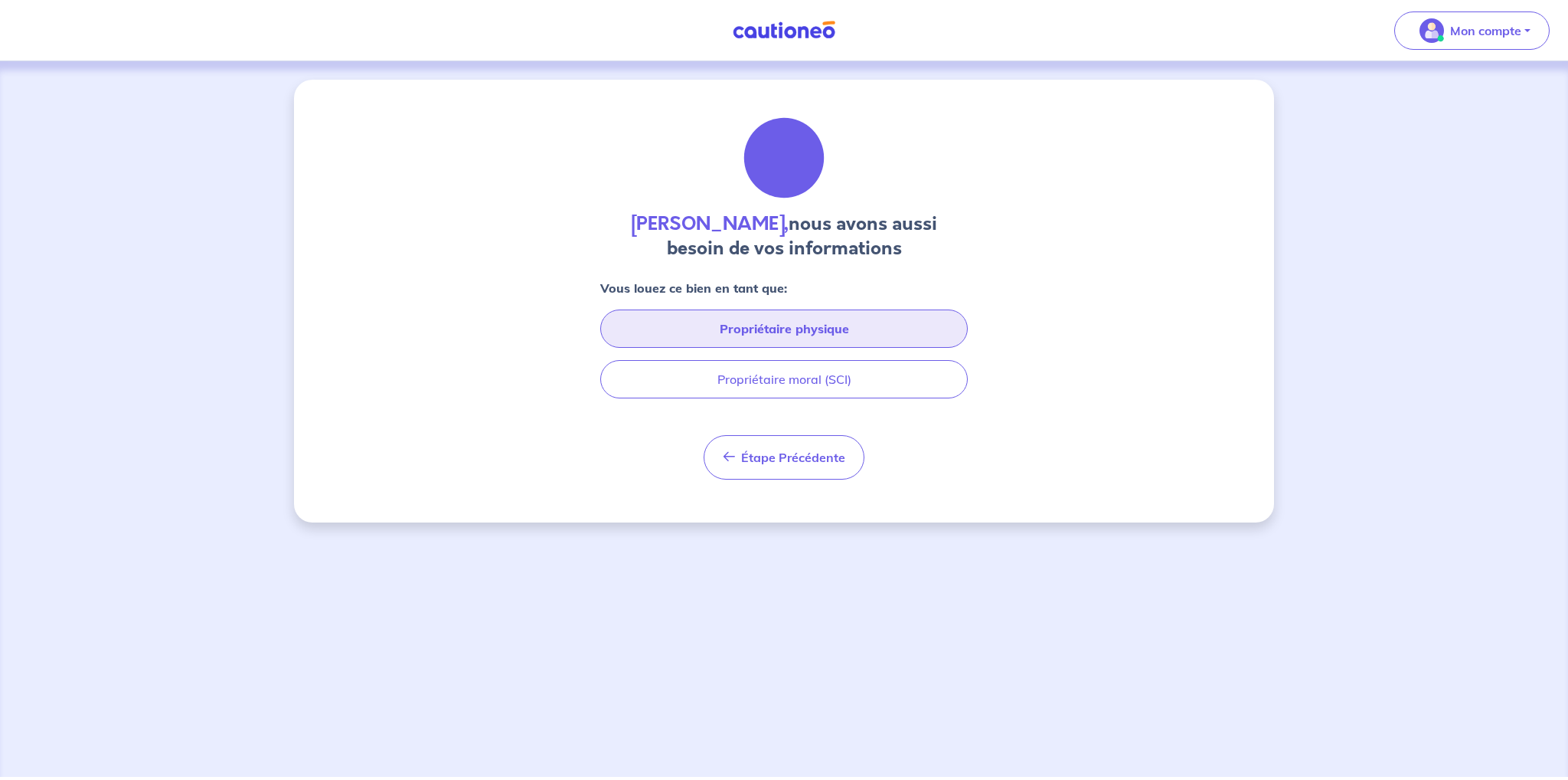
click at [734, 327] on button "Propriétaire physique" at bounding box center [783, 328] width 367 height 38
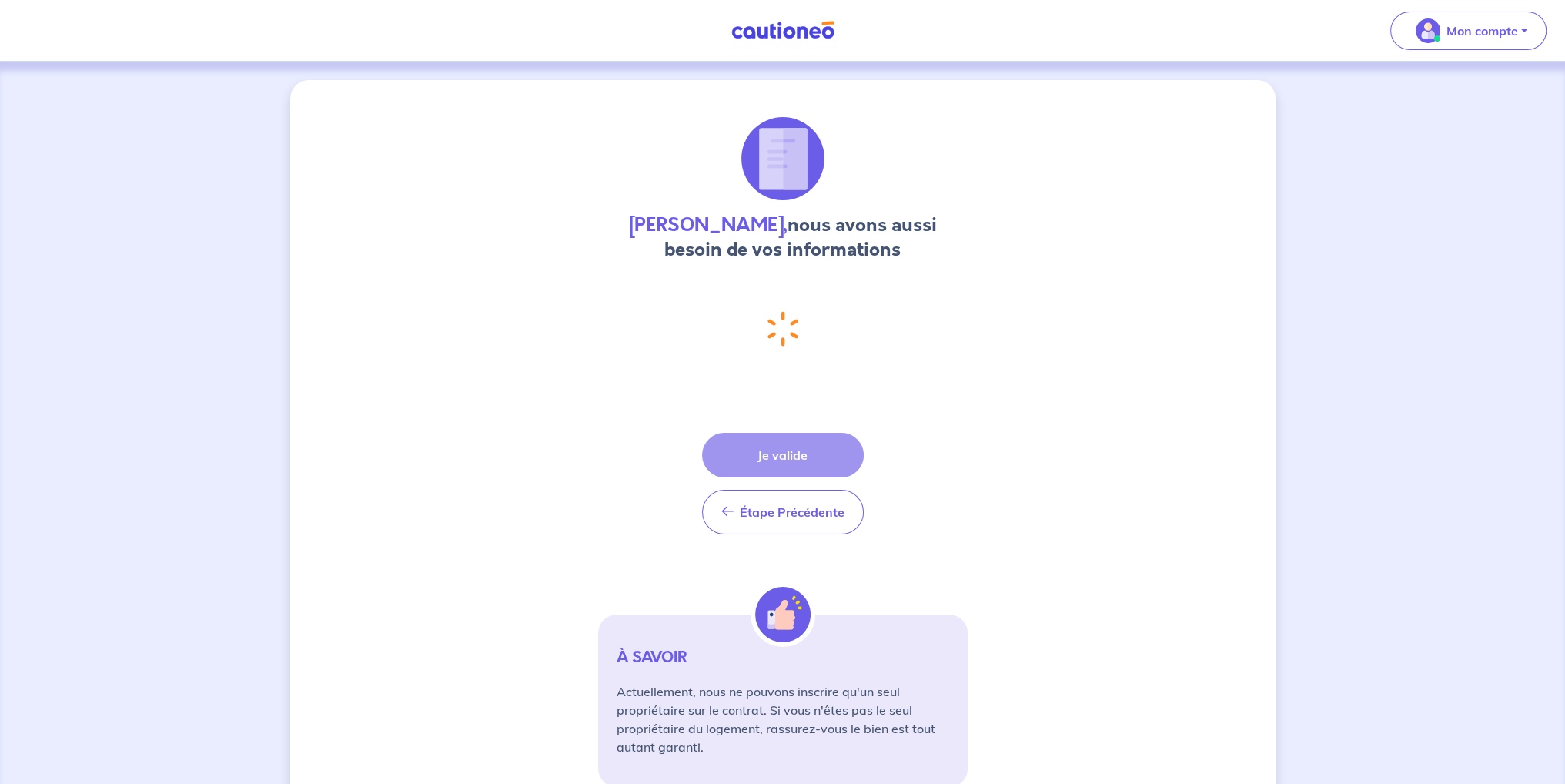
select select "FR"
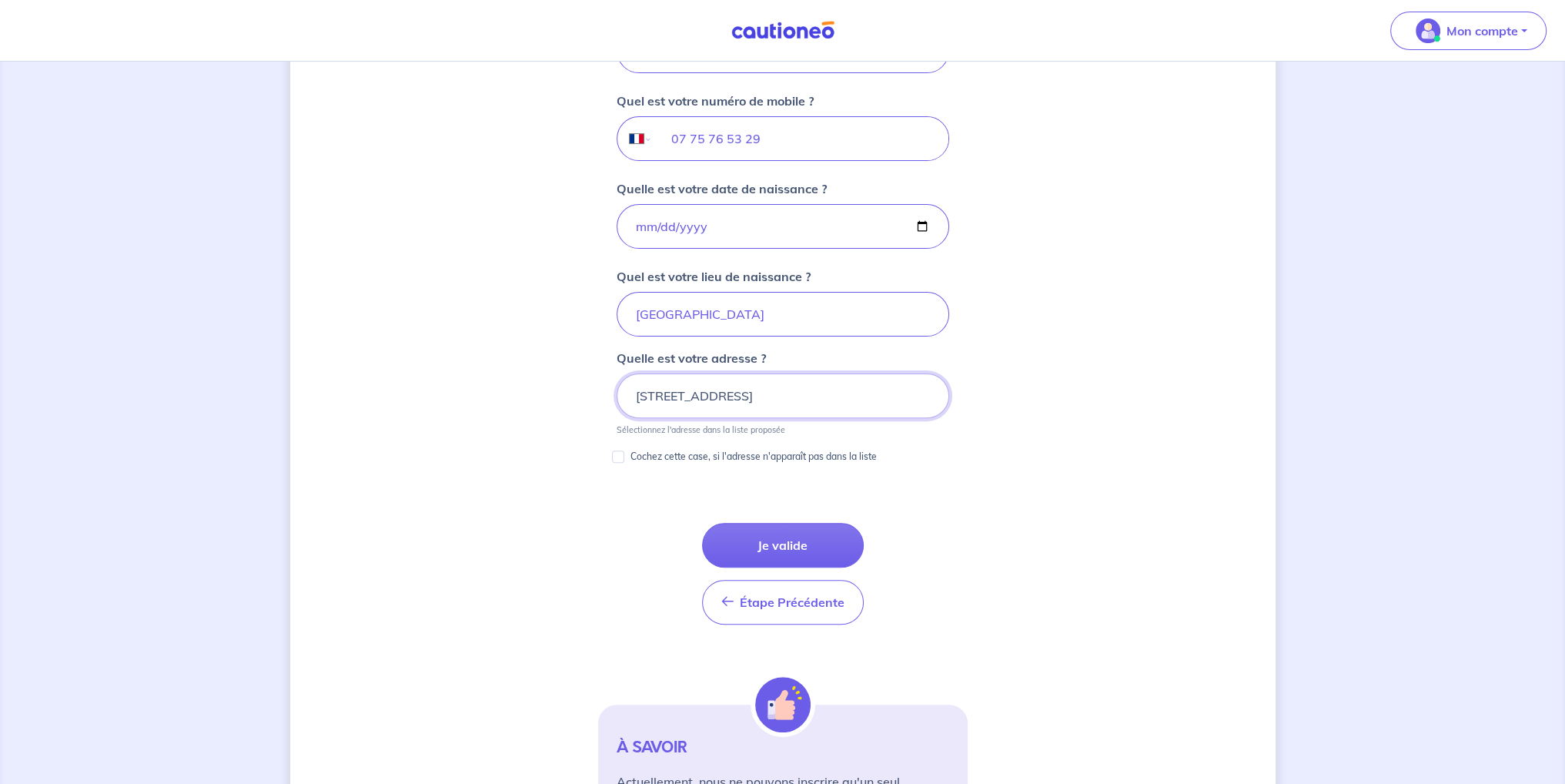
scroll to position [673, 0]
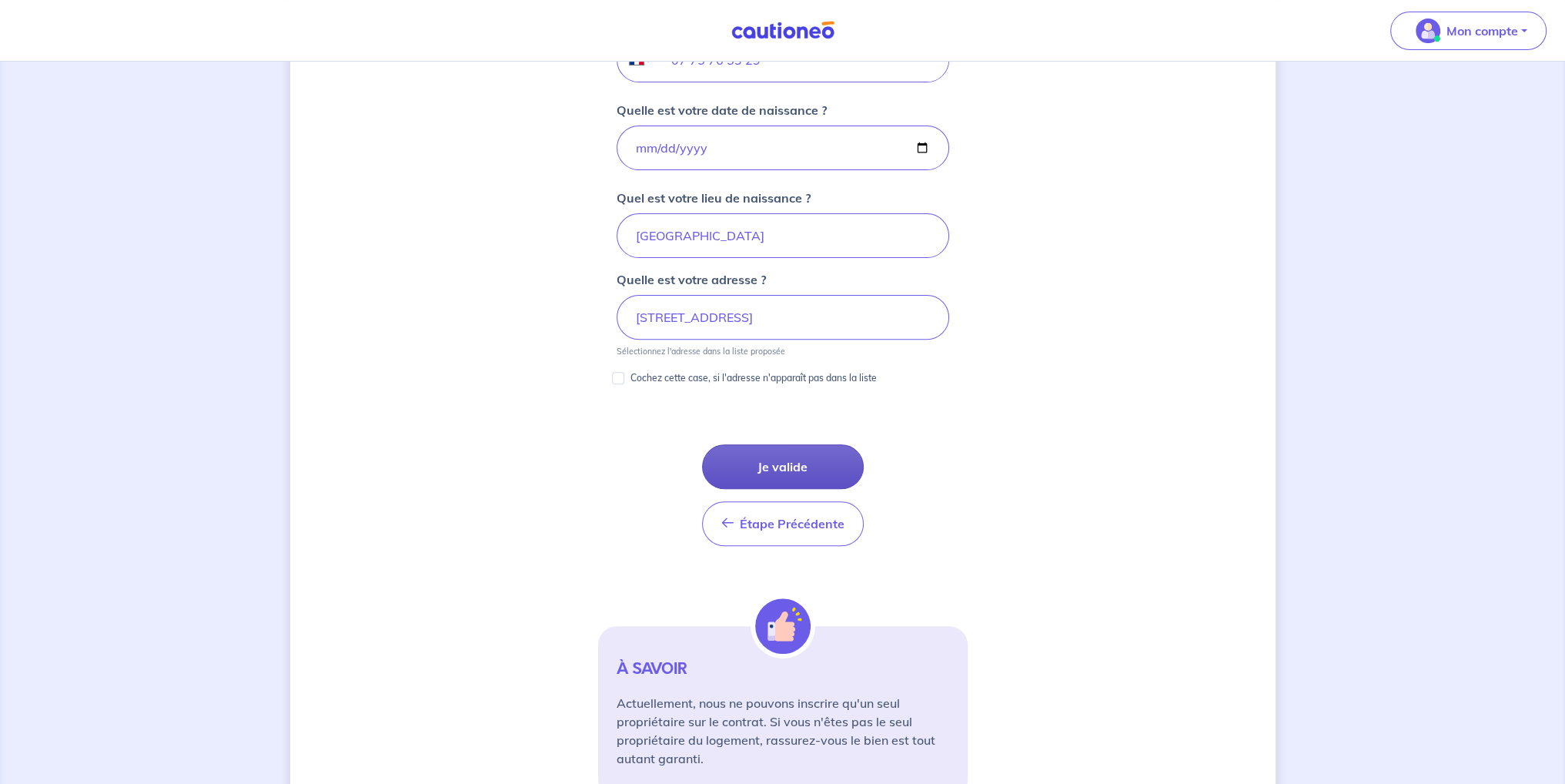
click at [776, 461] on button "Je valide" at bounding box center [783, 467] width 162 height 45
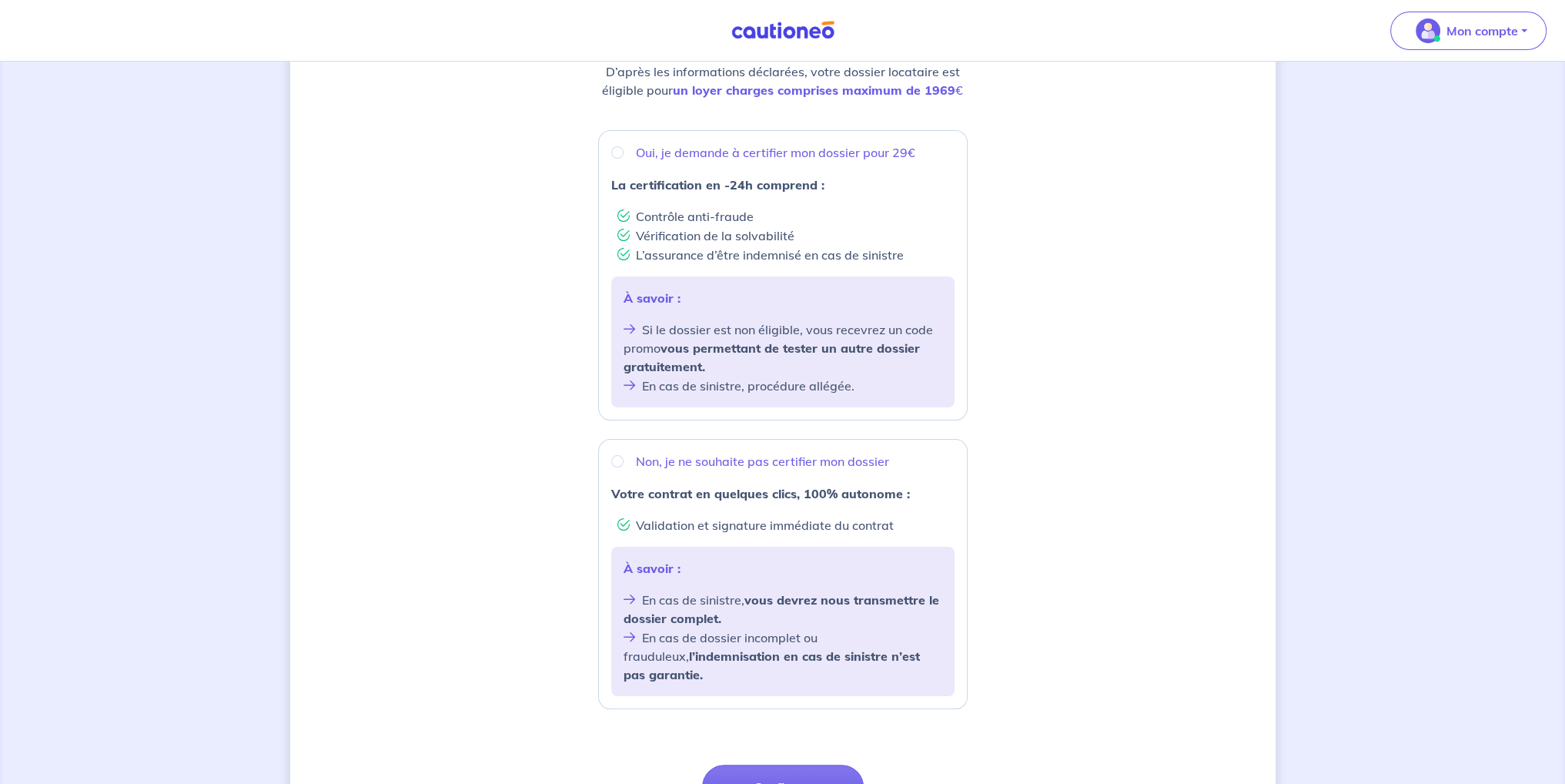
scroll to position [231, 0]
click at [616, 155] on input "Oui, je demande à certifier mon dossier pour 29€" at bounding box center [618, 152] width 12 height 12
radio input "true"
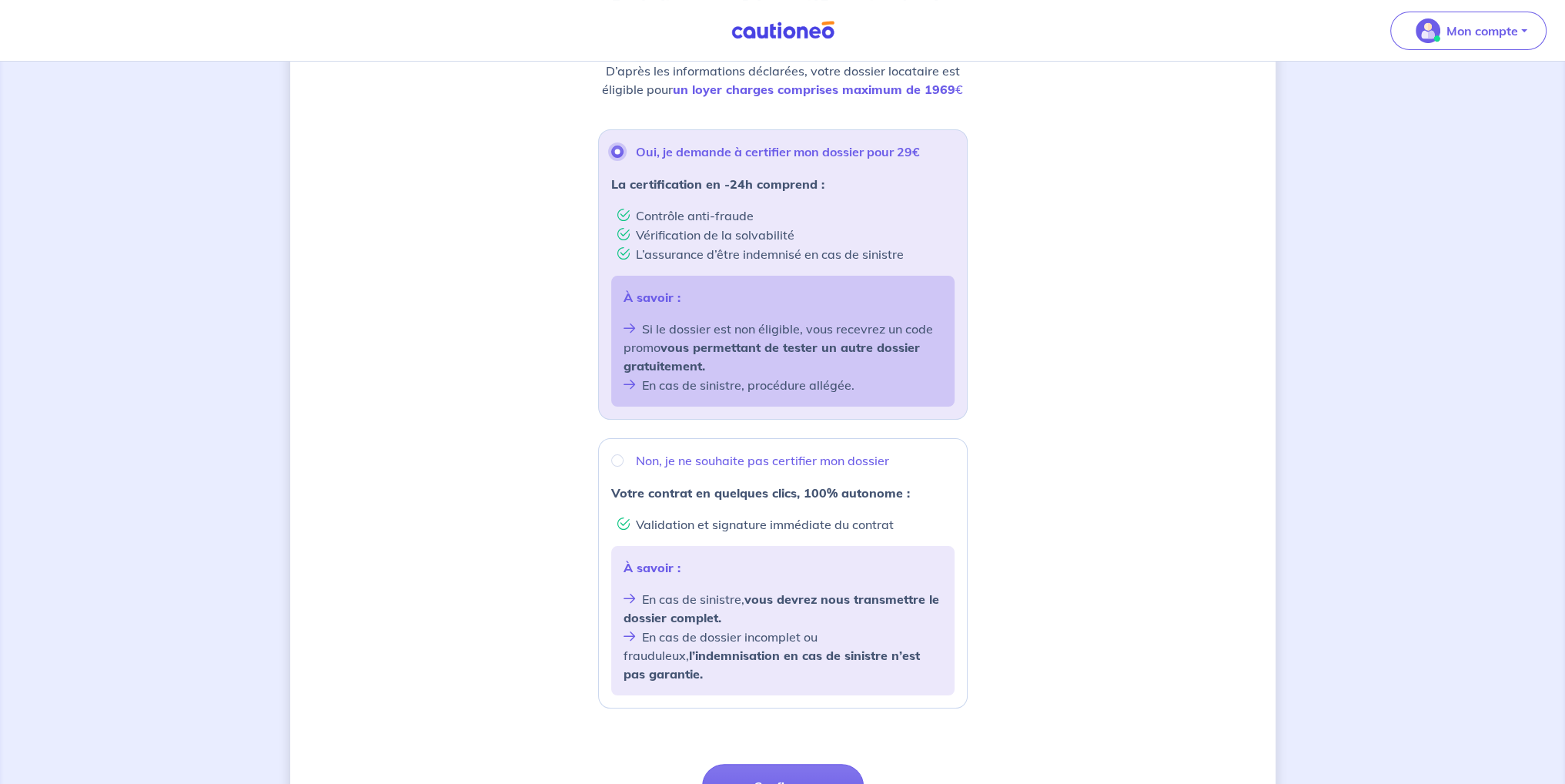
scroll to position [308, 0]
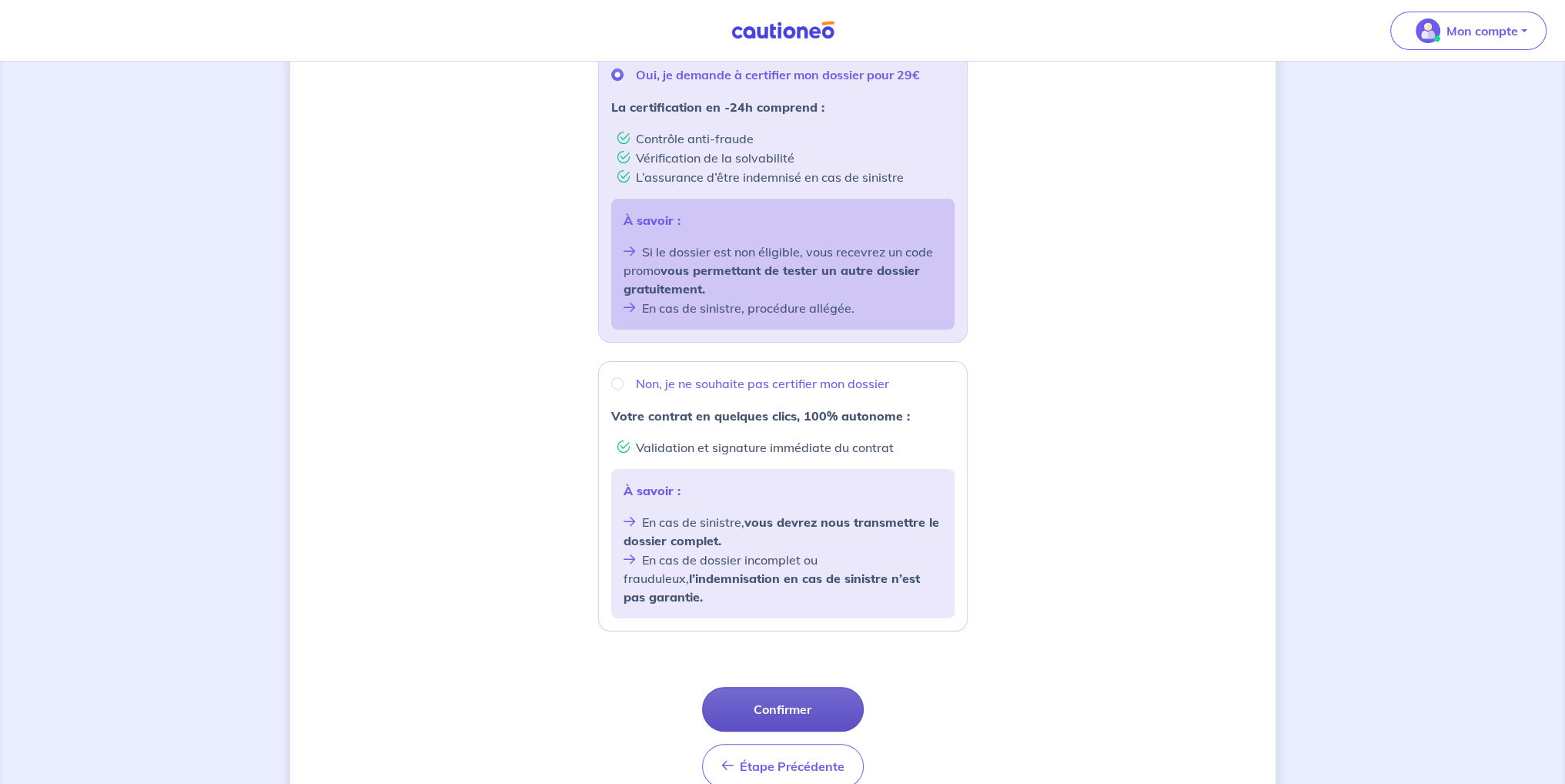
click at [763, 696] on button "Confirmer" at bounding box center [783, 709] width 162 height 45
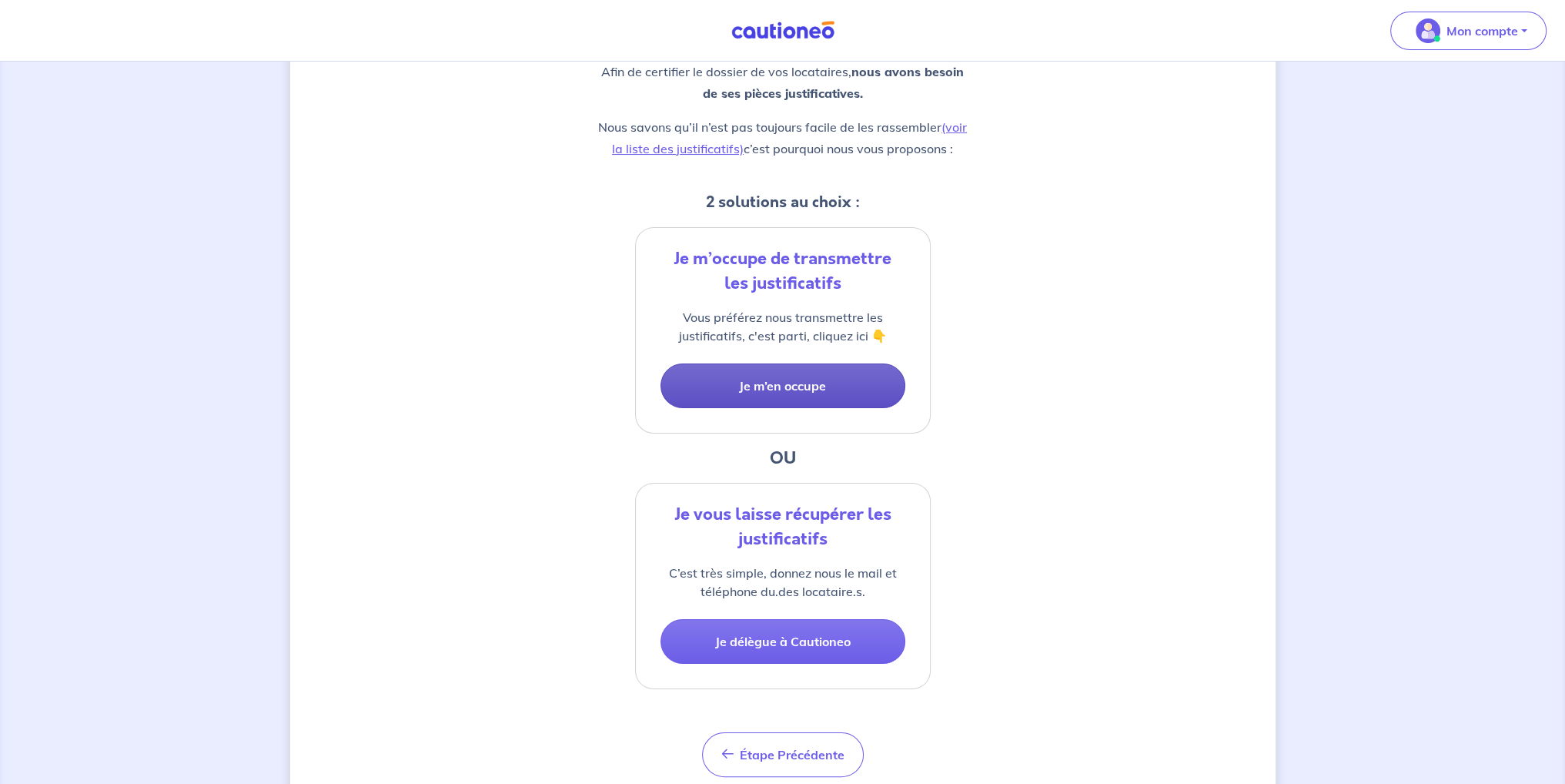
scroll to position [231, 0]
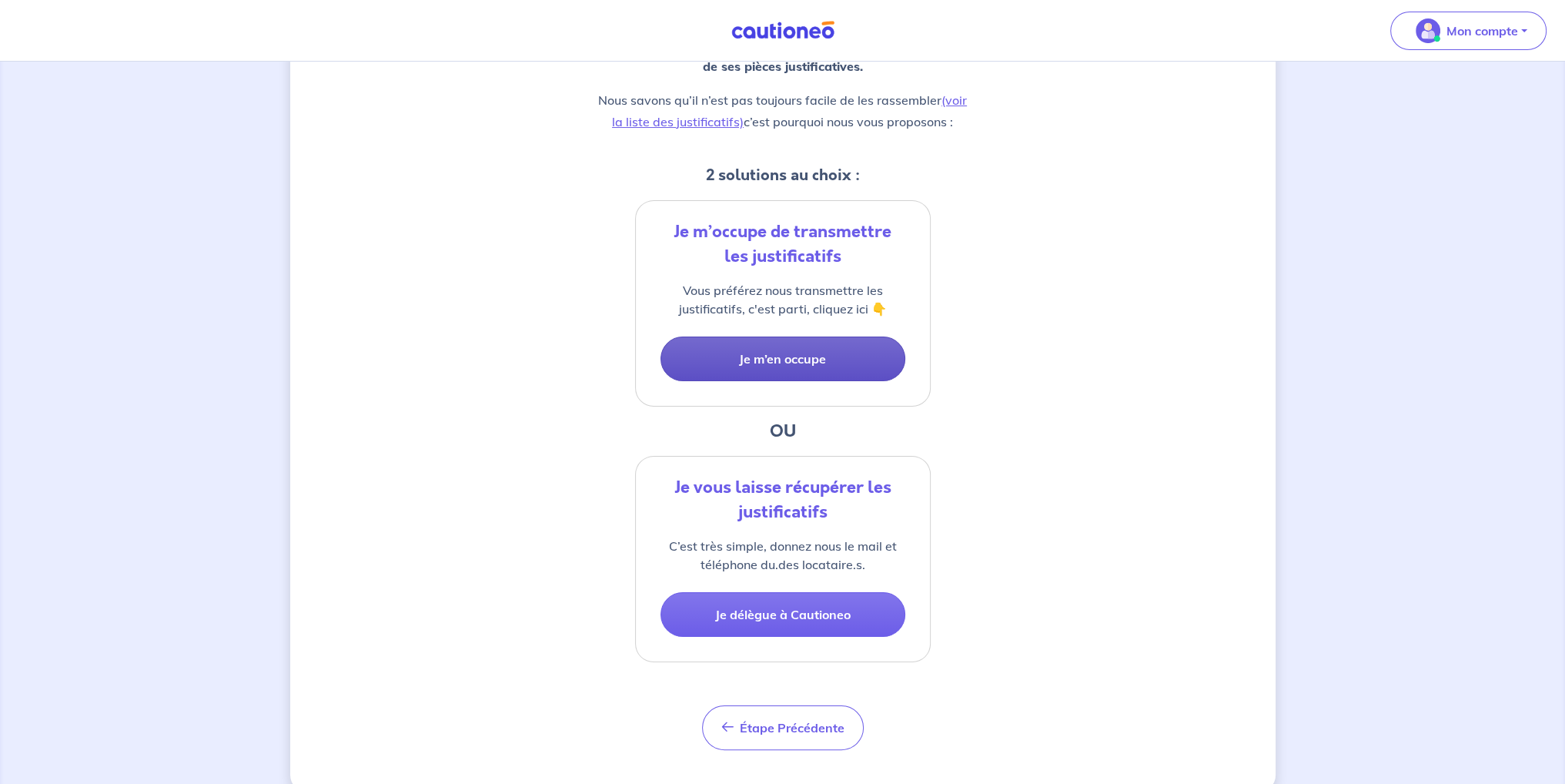
click at [794, 367] on button "Je m’en occupe" at bounding box center [783, 359] width 245 height 45
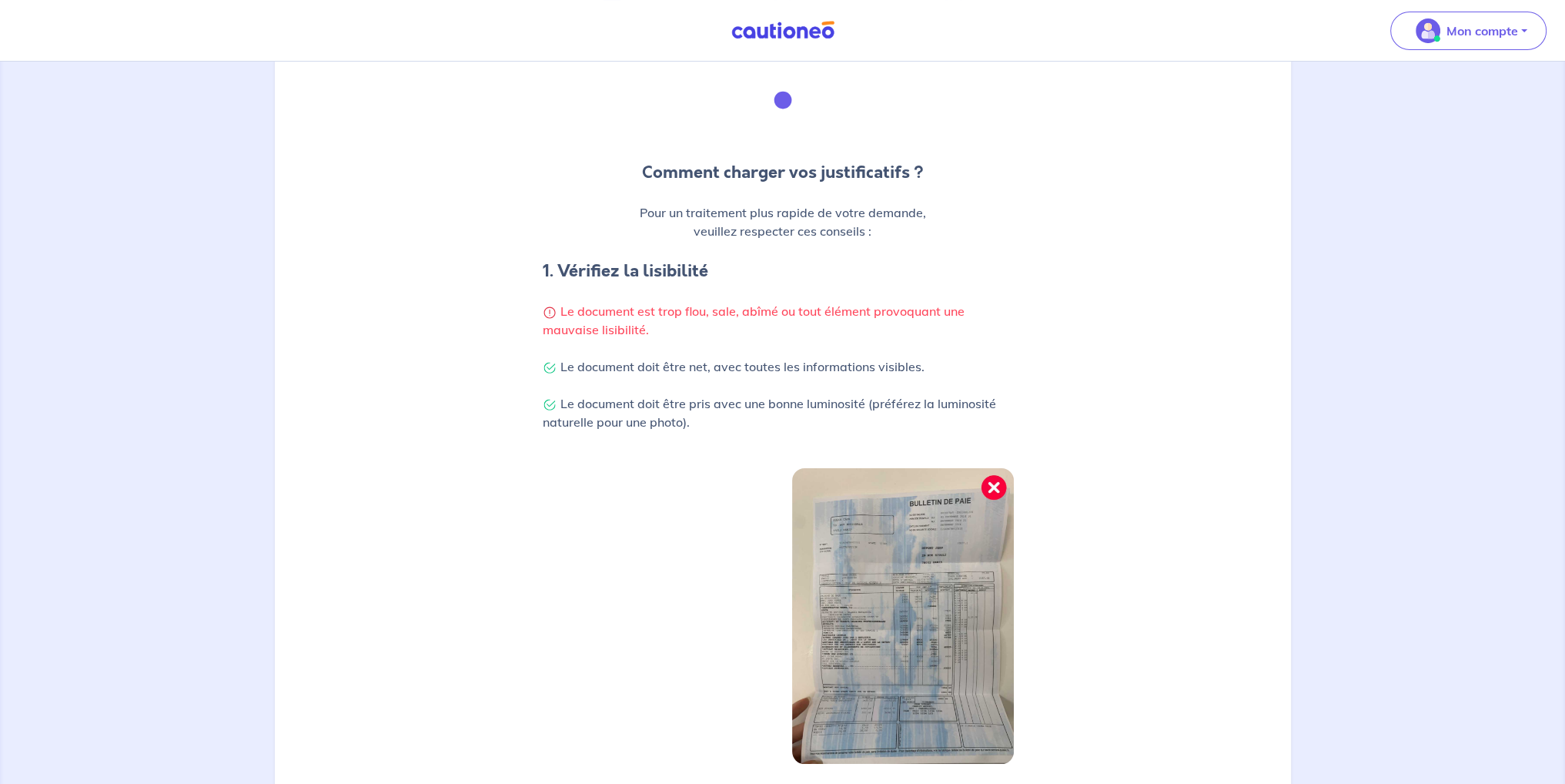
scroll to position [154, 0]
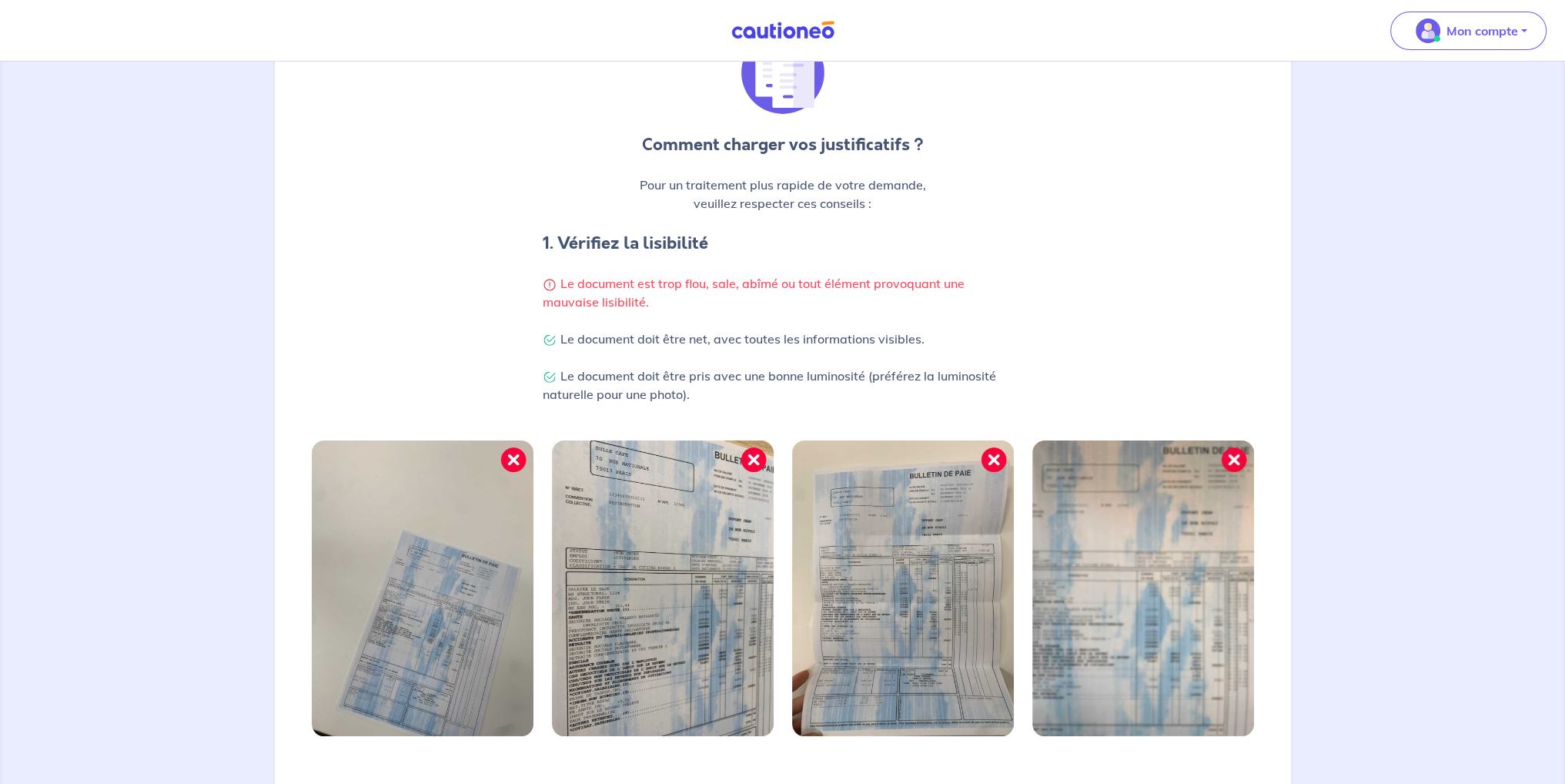
click at [518, 460] on img at bounding box center [422, 587] width 222 height 296
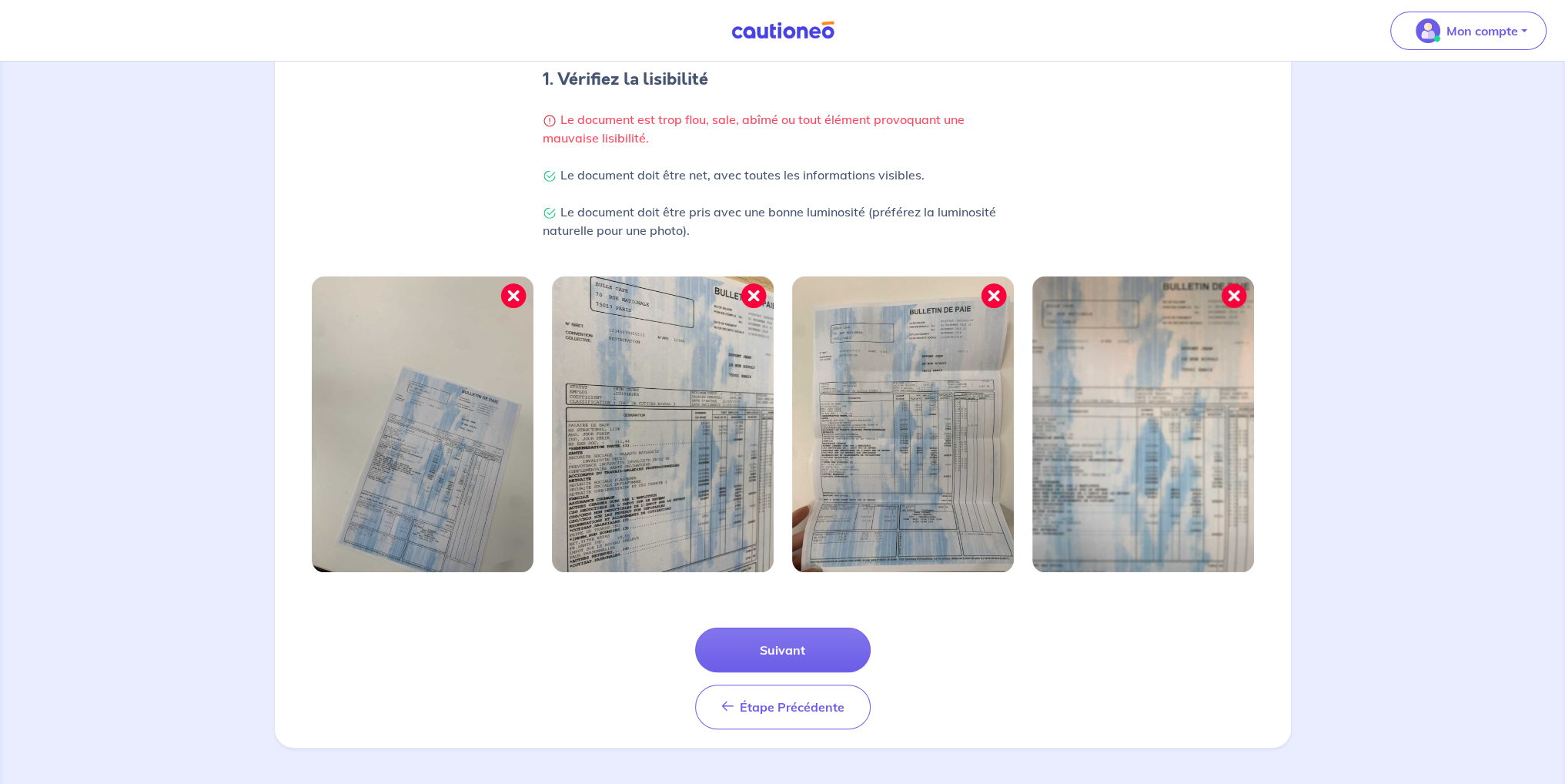
scroll to position [164, 0]
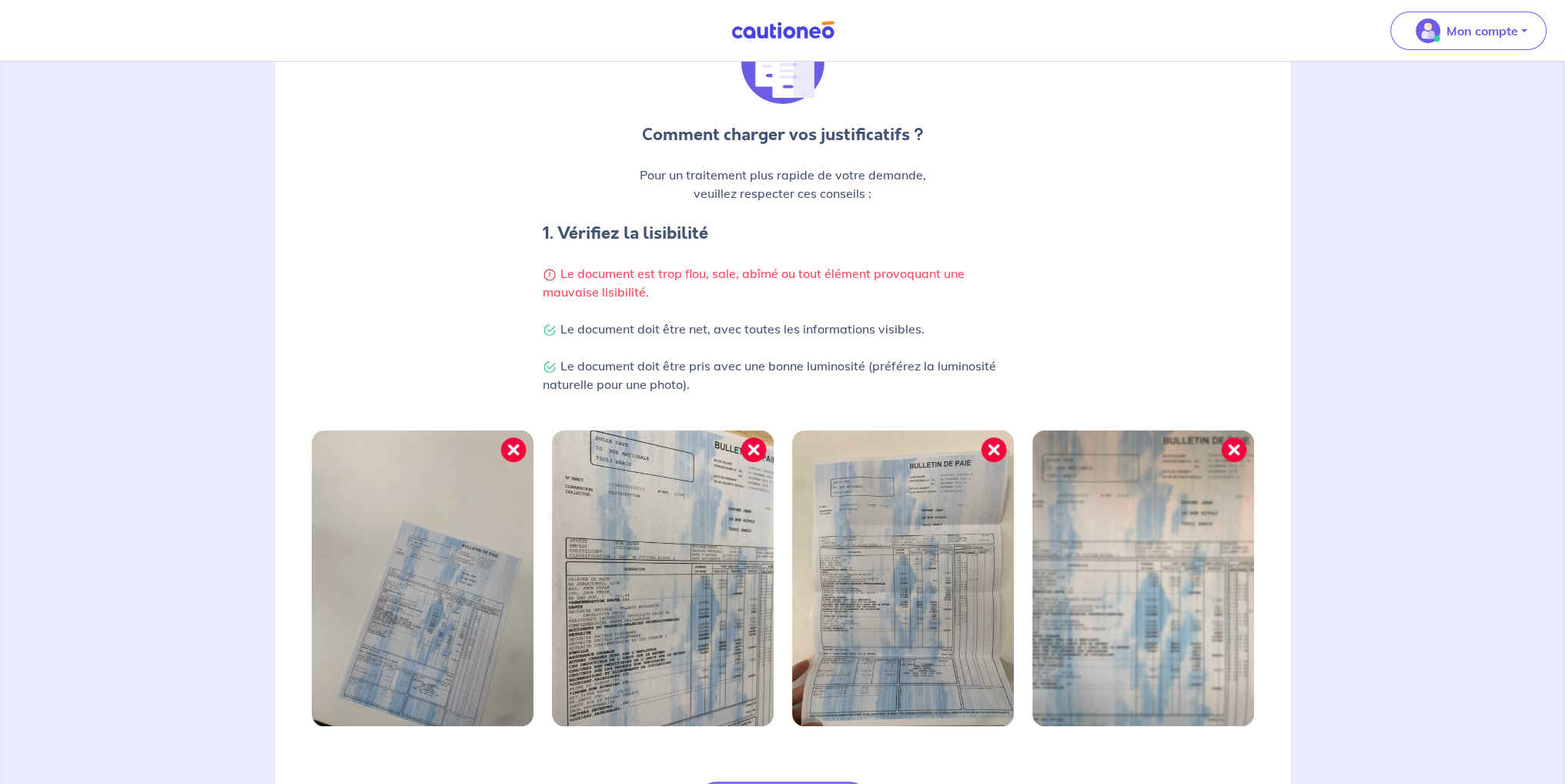
click at [992, 450] on img at bounding box center [903, 577] width 222 height 296
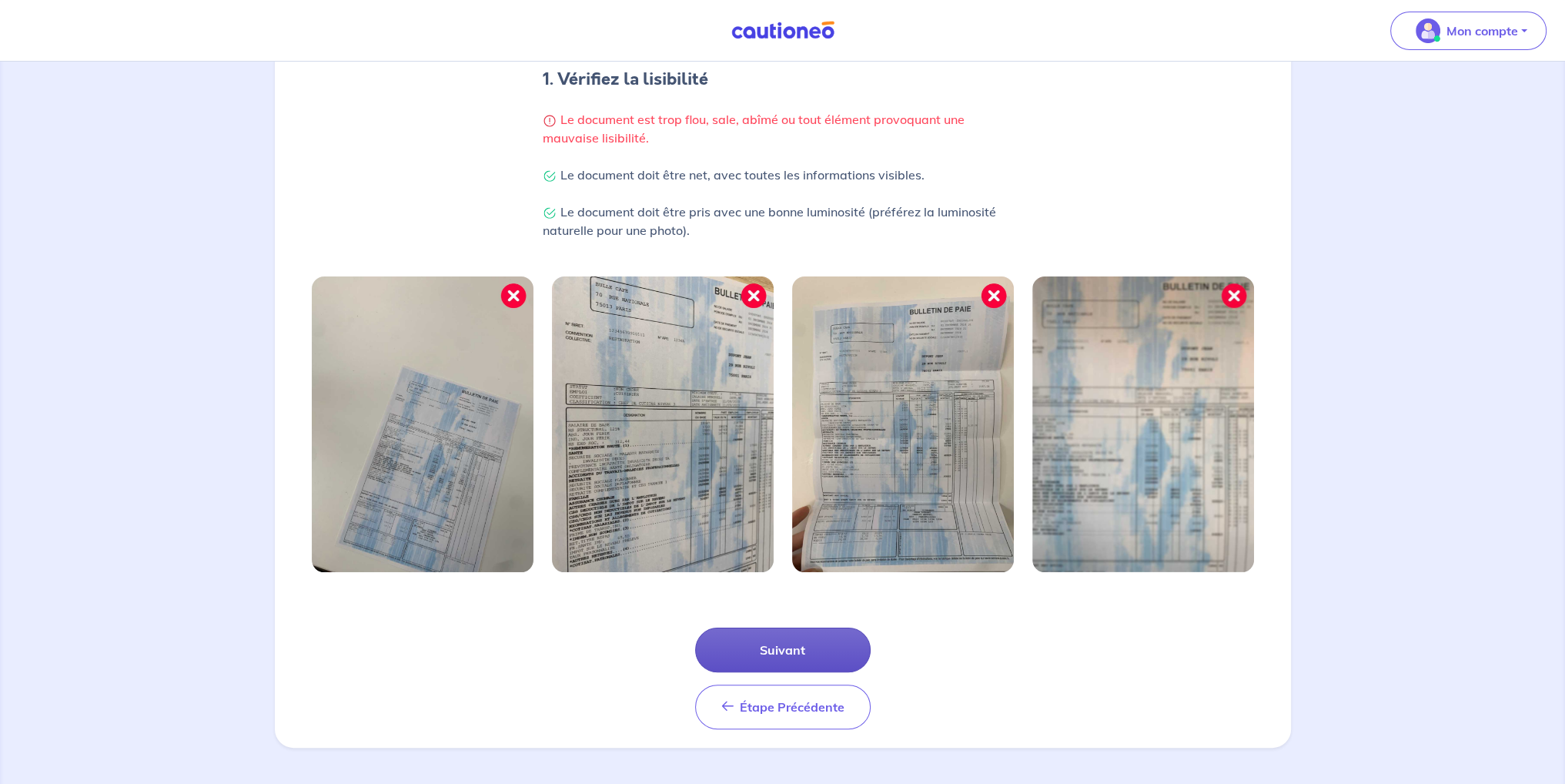
click at [768, 642] on button "Suivant" at bounding box center [782, 650] width 176 height 45
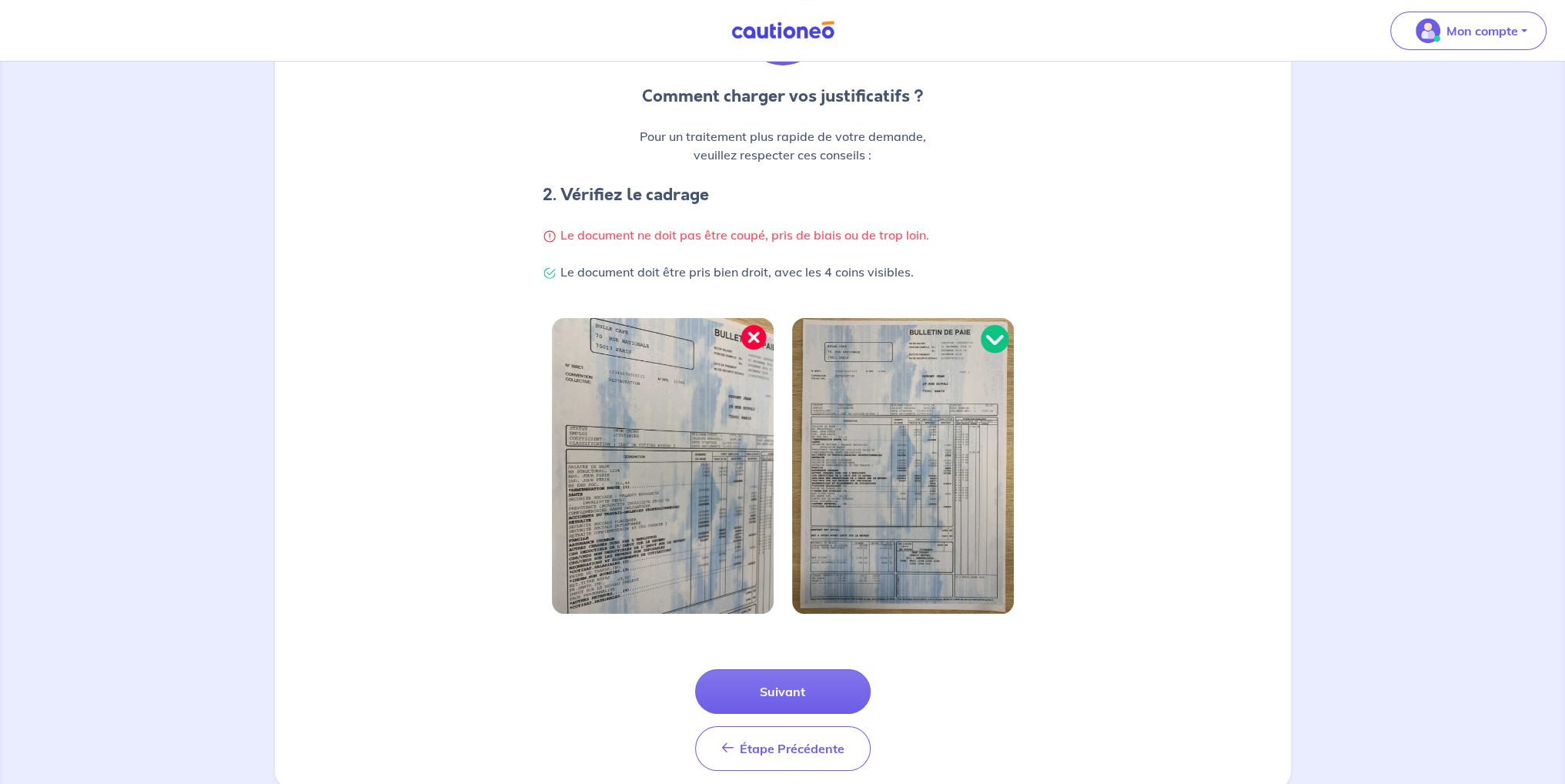
scroll to position [231, 0]
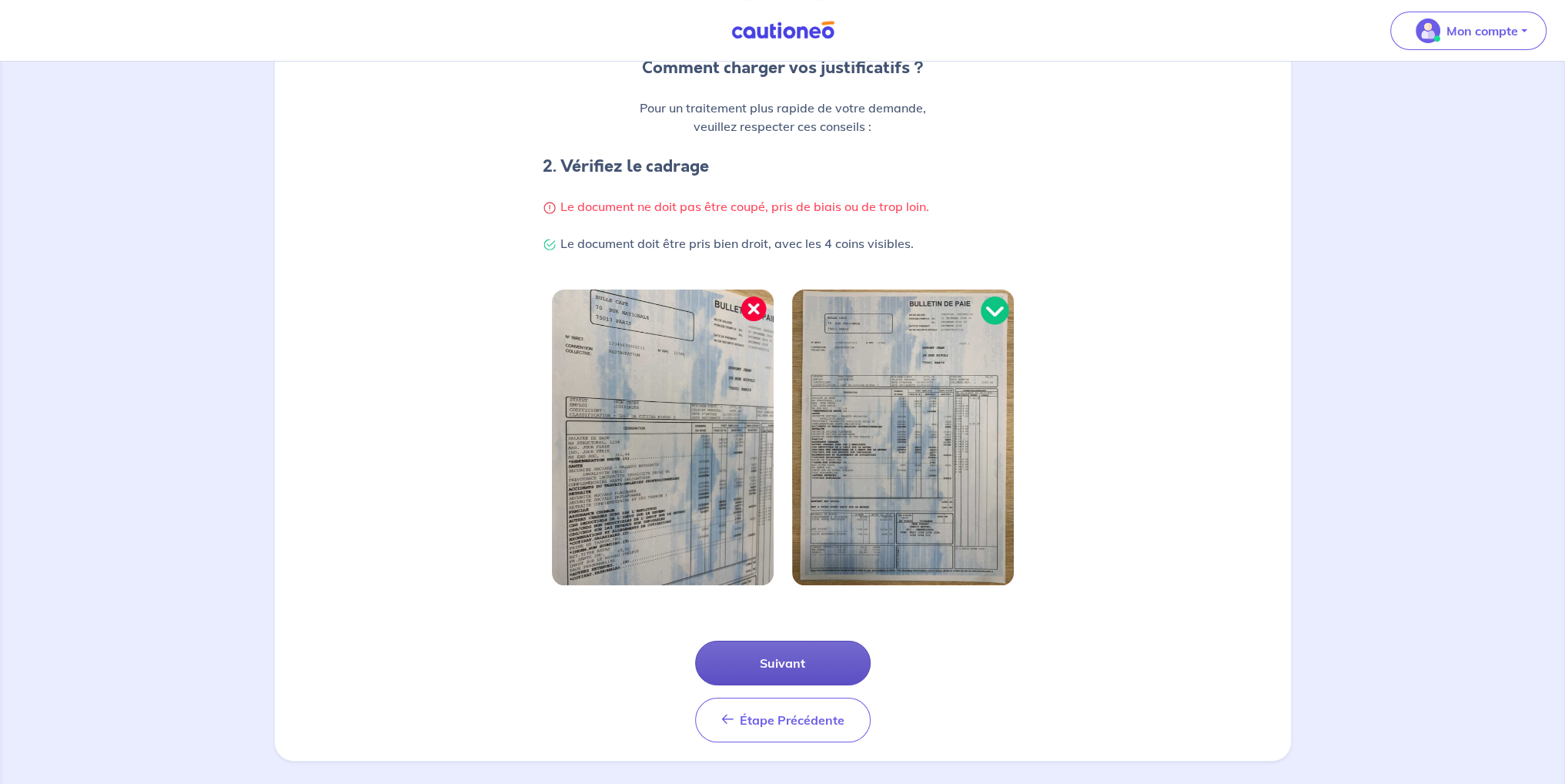
click at [794, 646] on button "Suivant" at bounding box center [782, 663] width 176 height 45
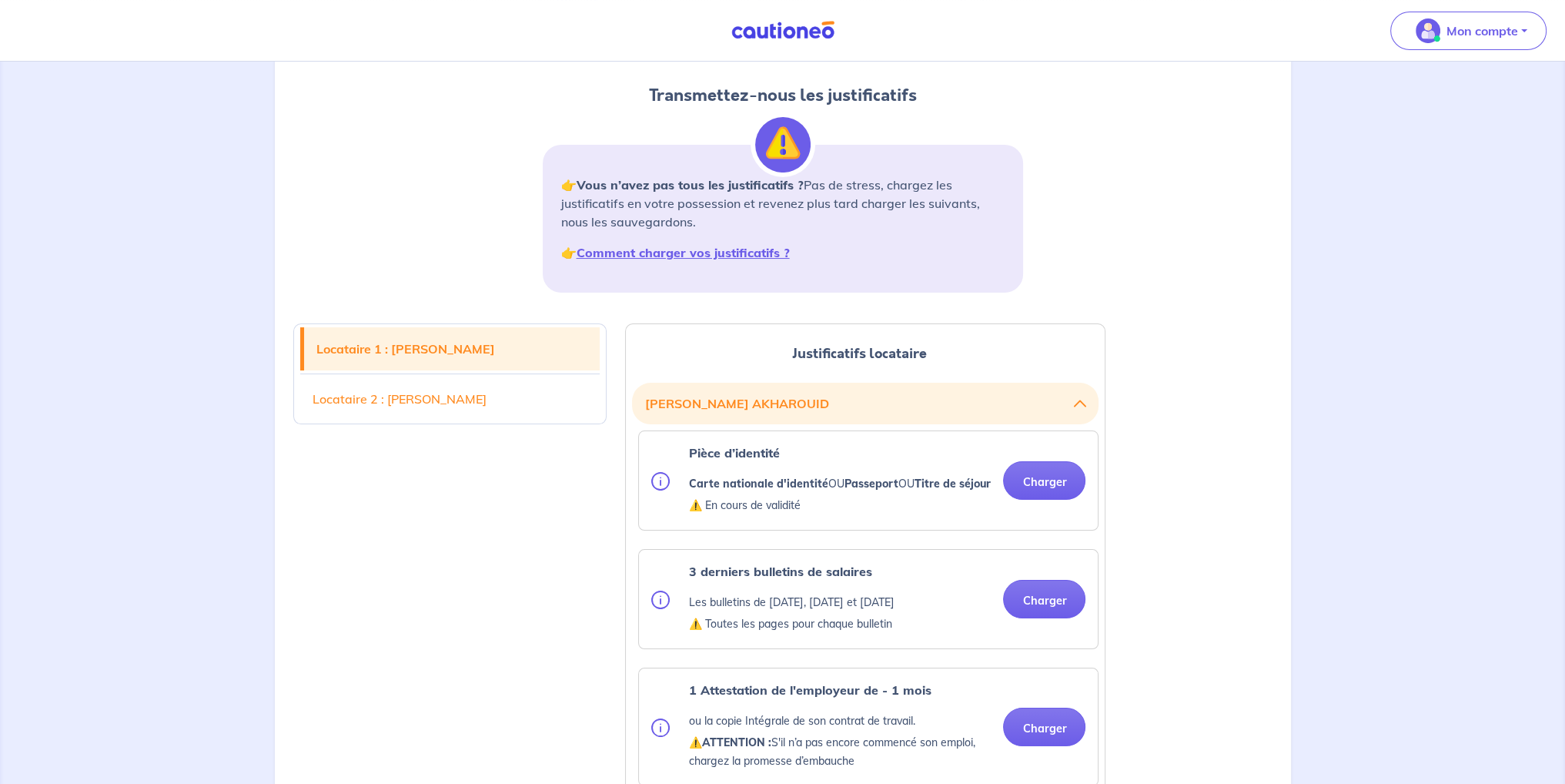
scroll to position [231, 0]
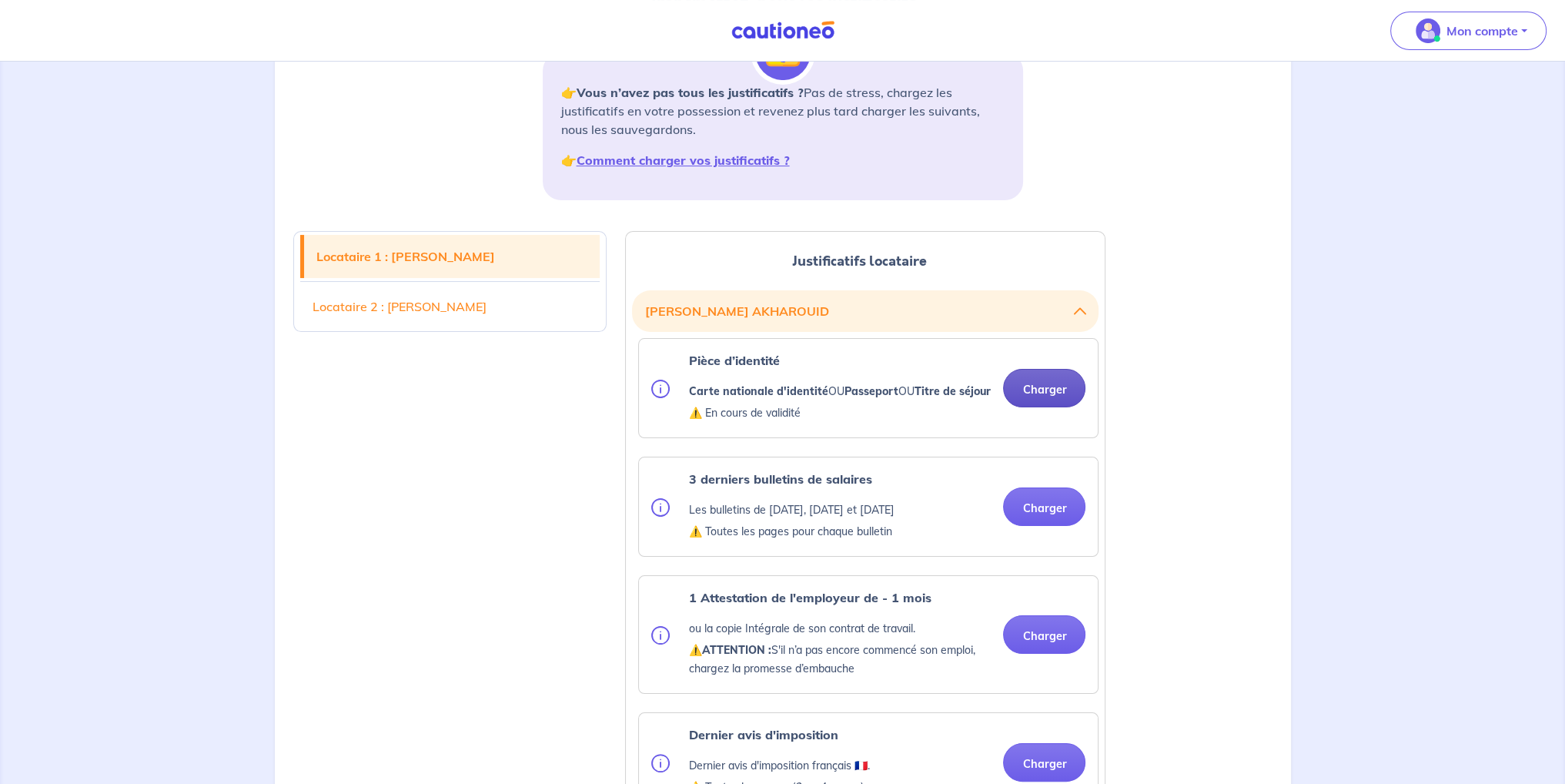
click at [1052, 399] on button "Charger" at bounding box center [1044, 388] width 82 height 38
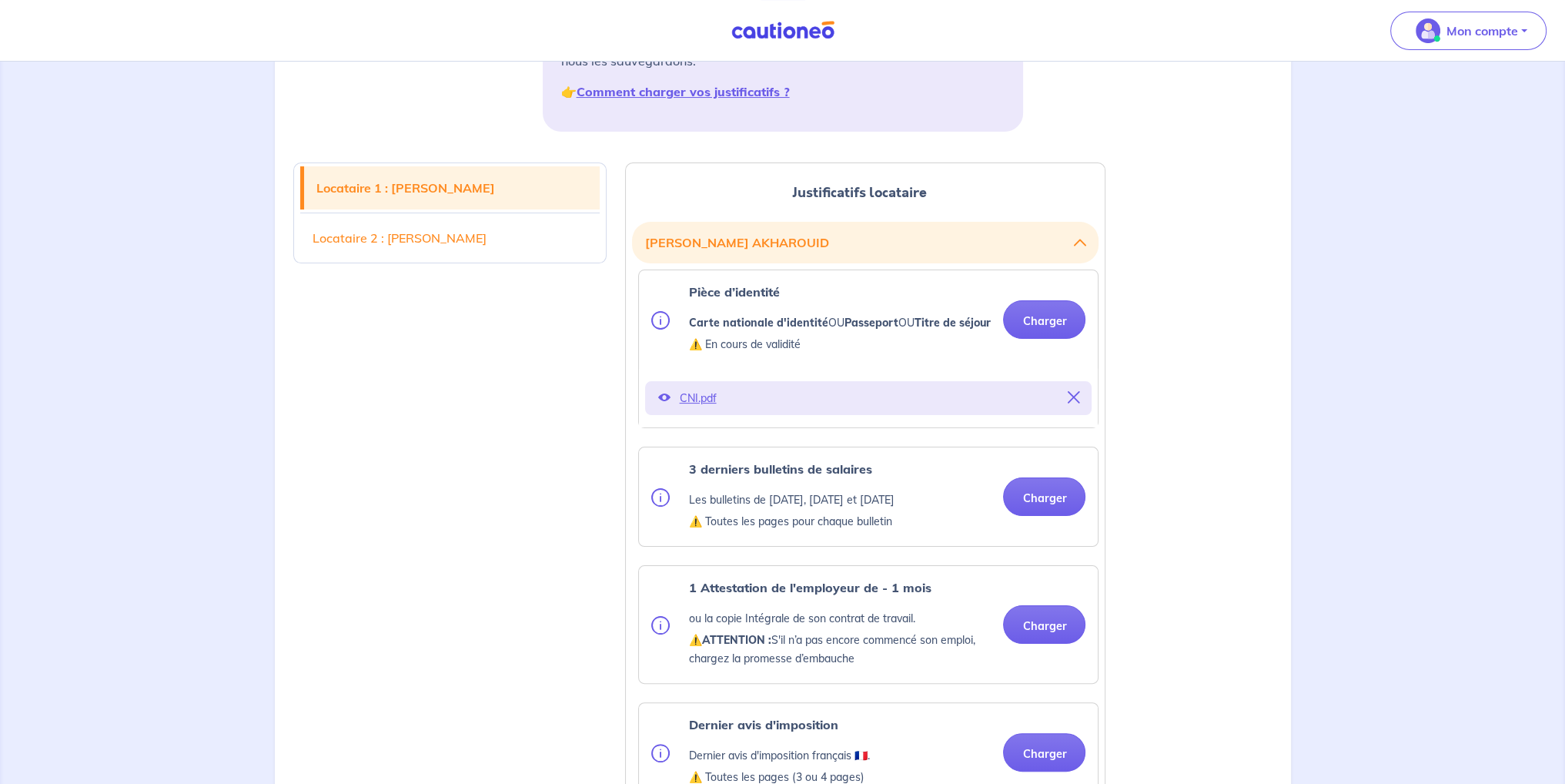
scroll to position [308, 0]
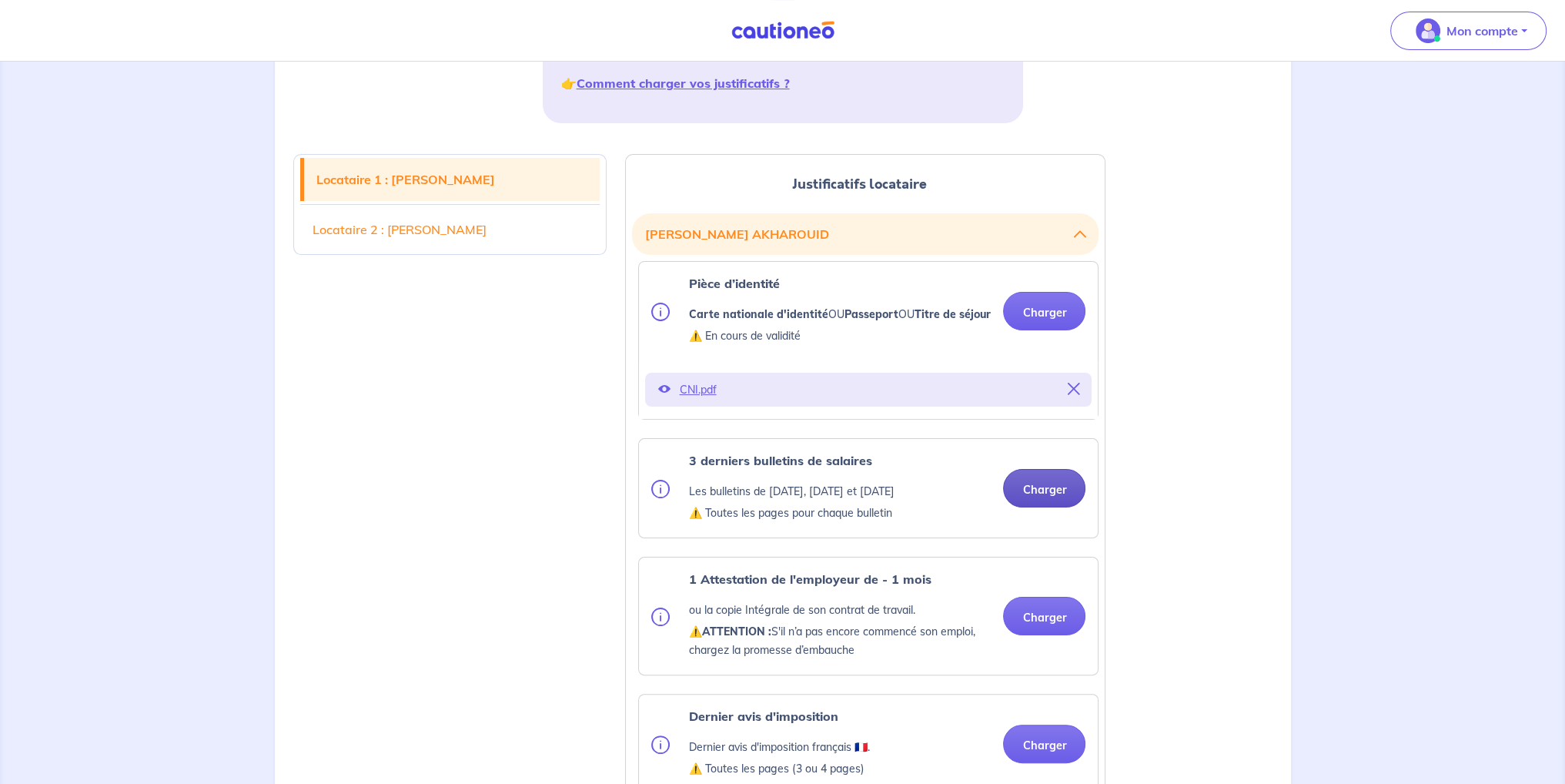
click at [1035, 502] on button "Charger" at bounding box center [1044, 488] width 82 height 38
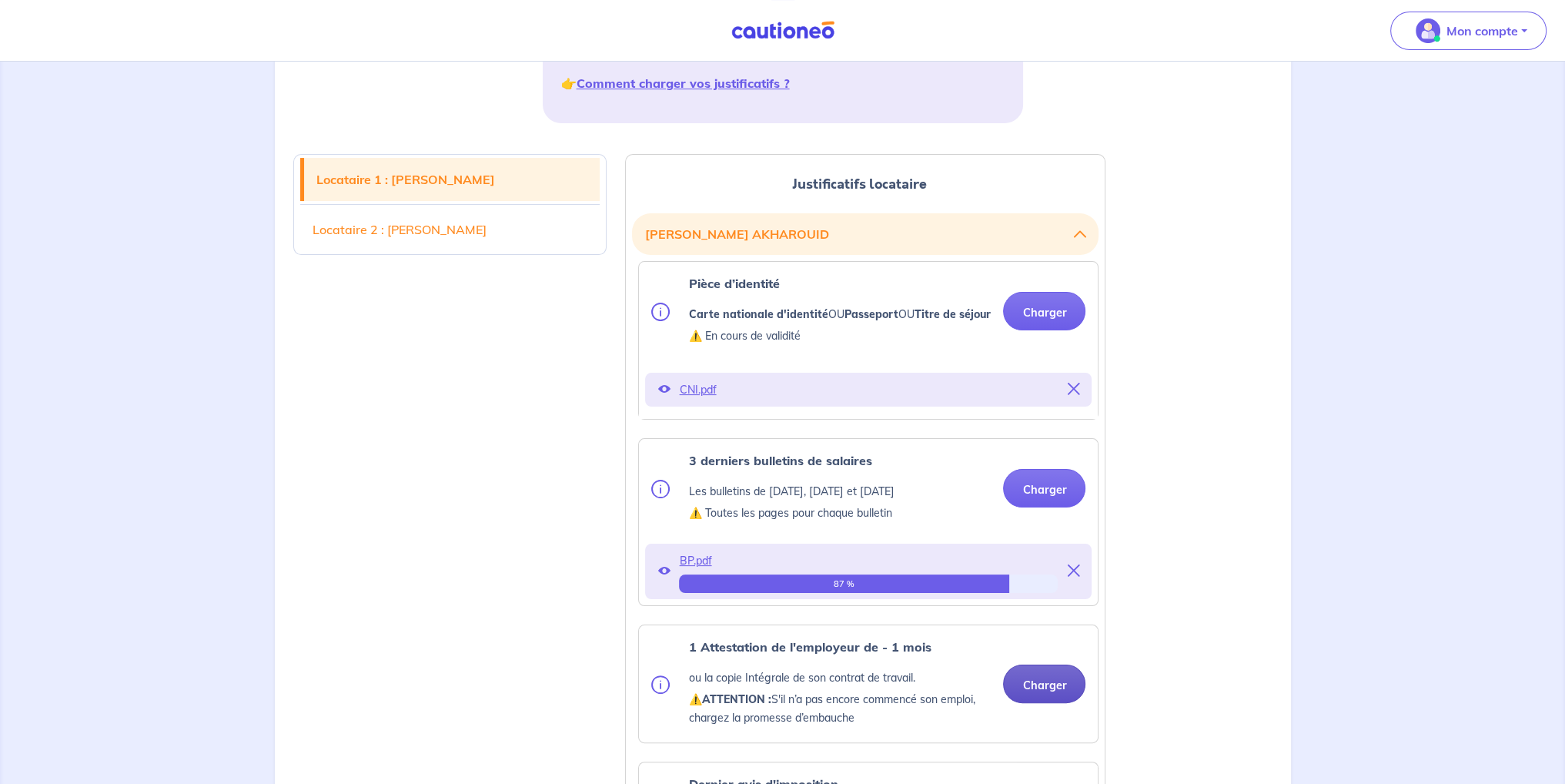
scroll to position [462, 0]
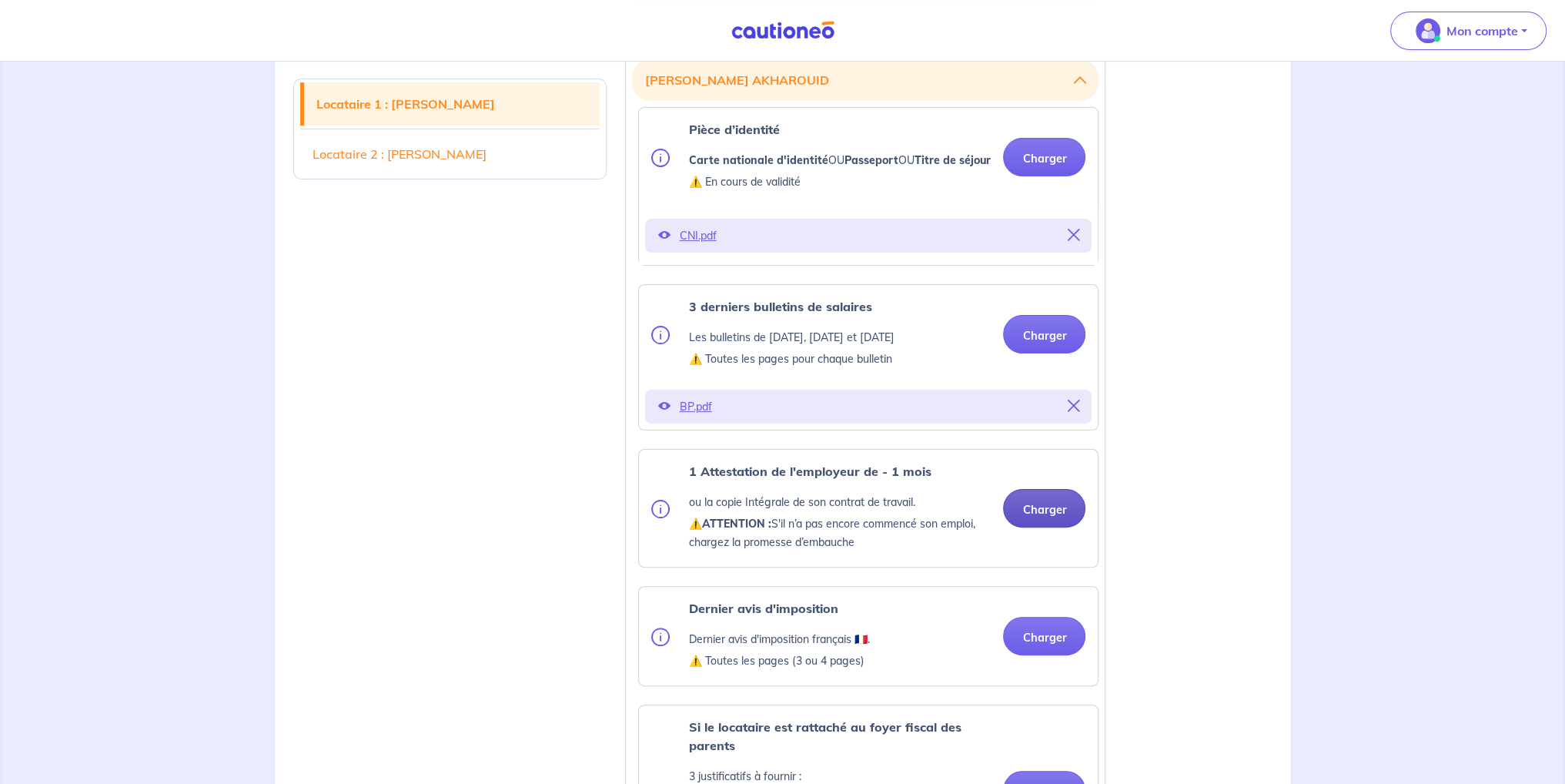
click at [1022, 527] on button "Charger" at bounding box center [1044, 508] width 82 height 38
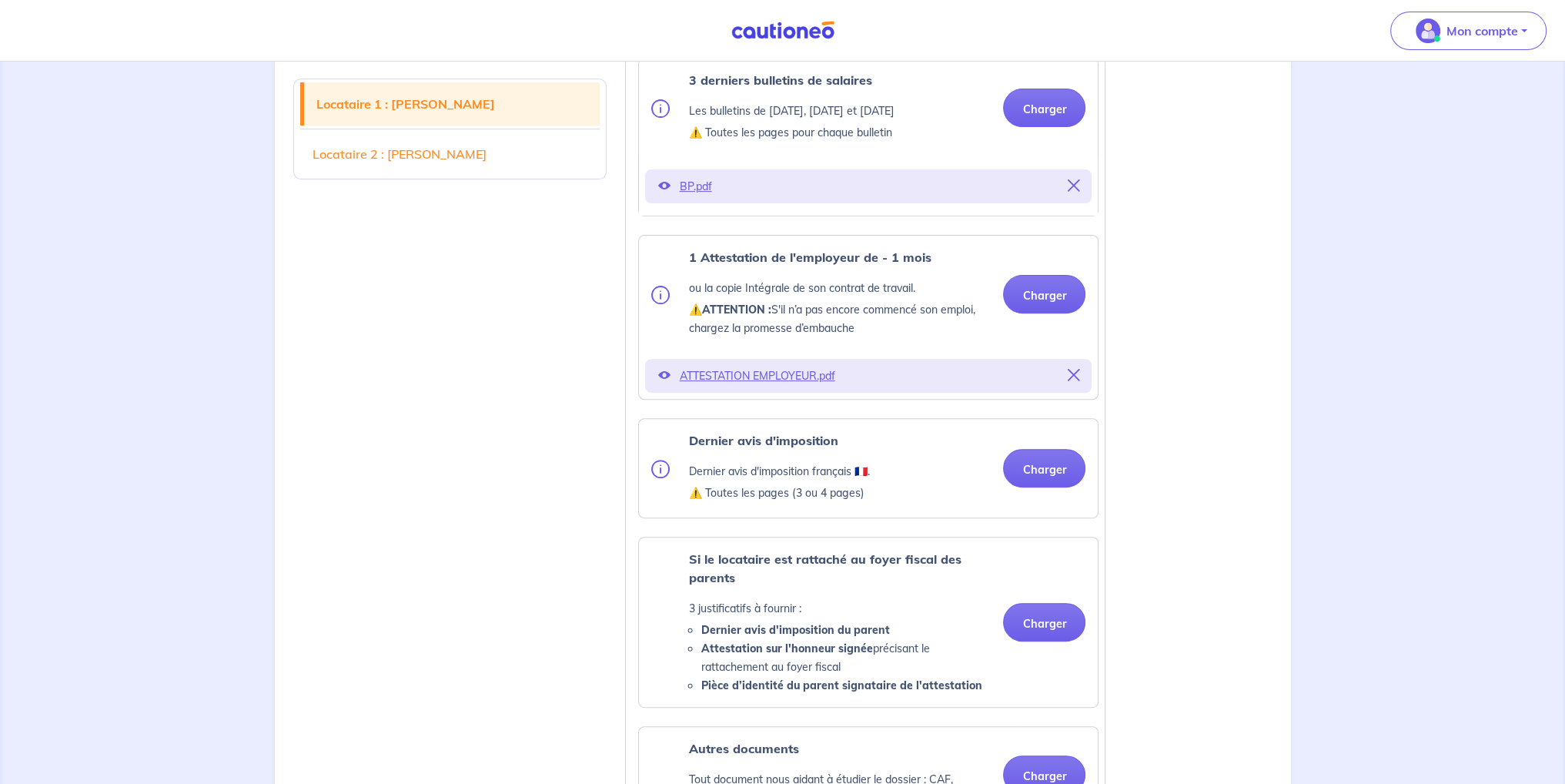
scroll to position [692, 0]
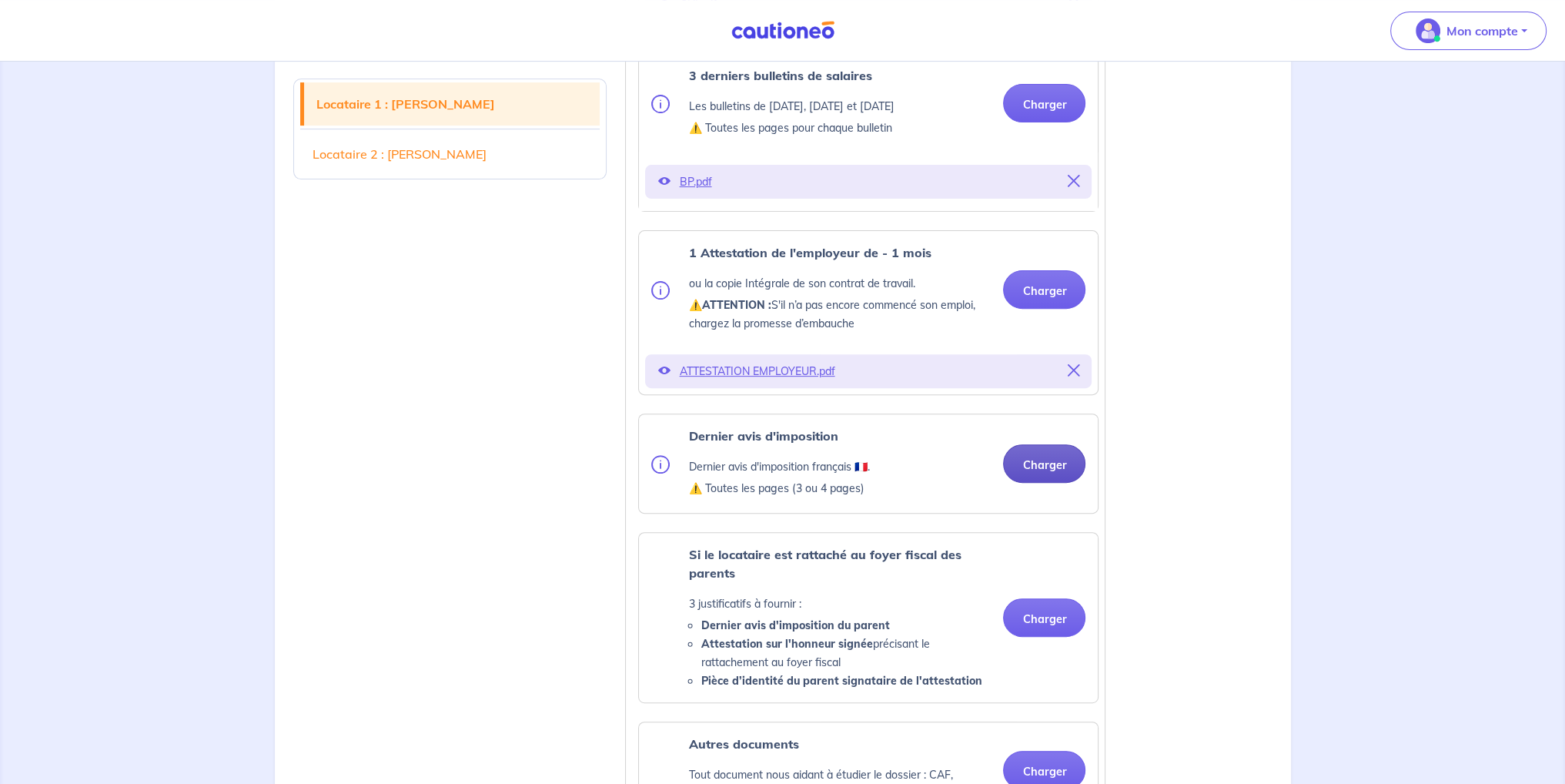
click at [1035, 478] on button "Charger" at bounding box center [1044, 463] width 82 height 38
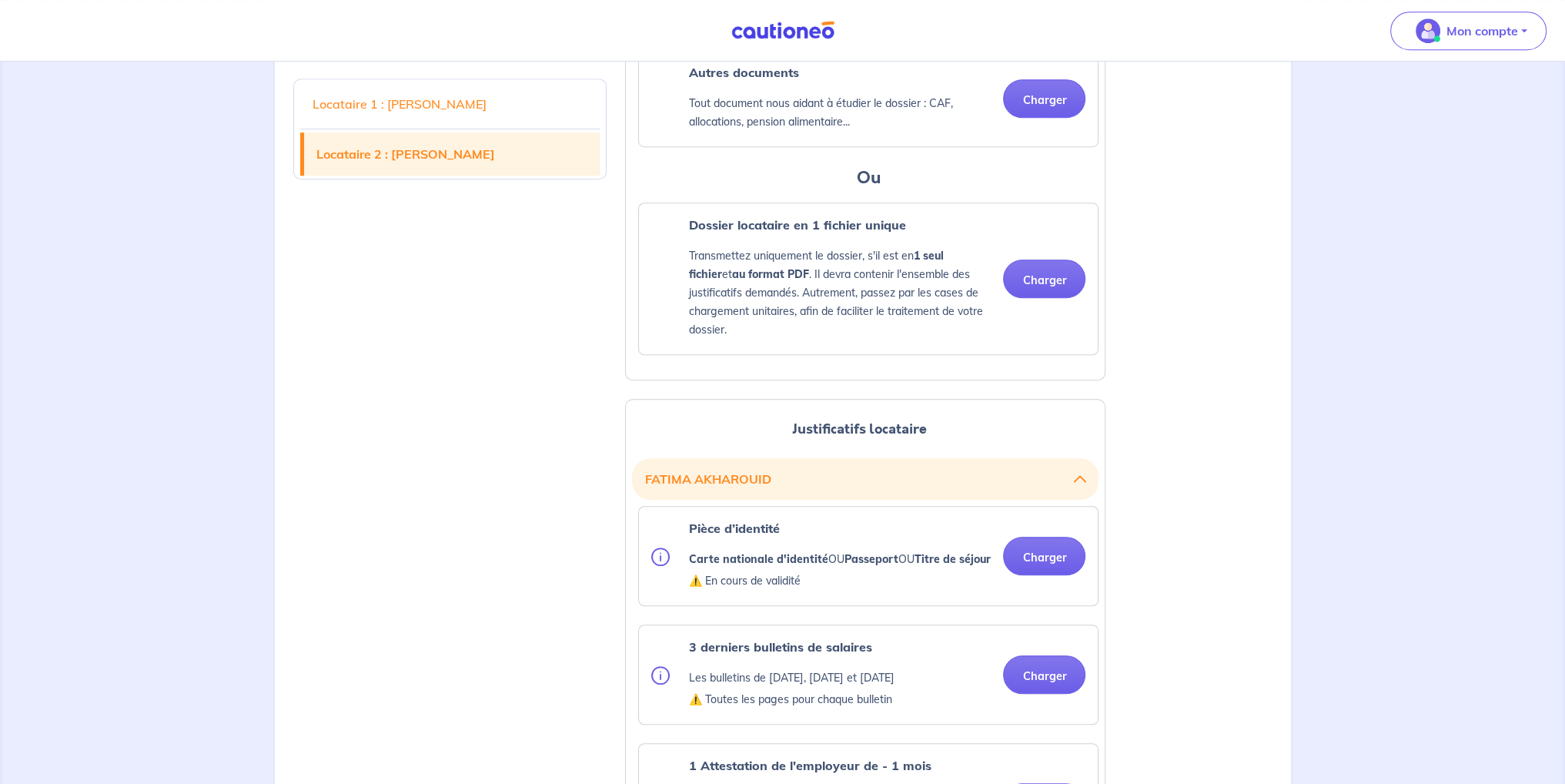
scroll to position [1462, 0]
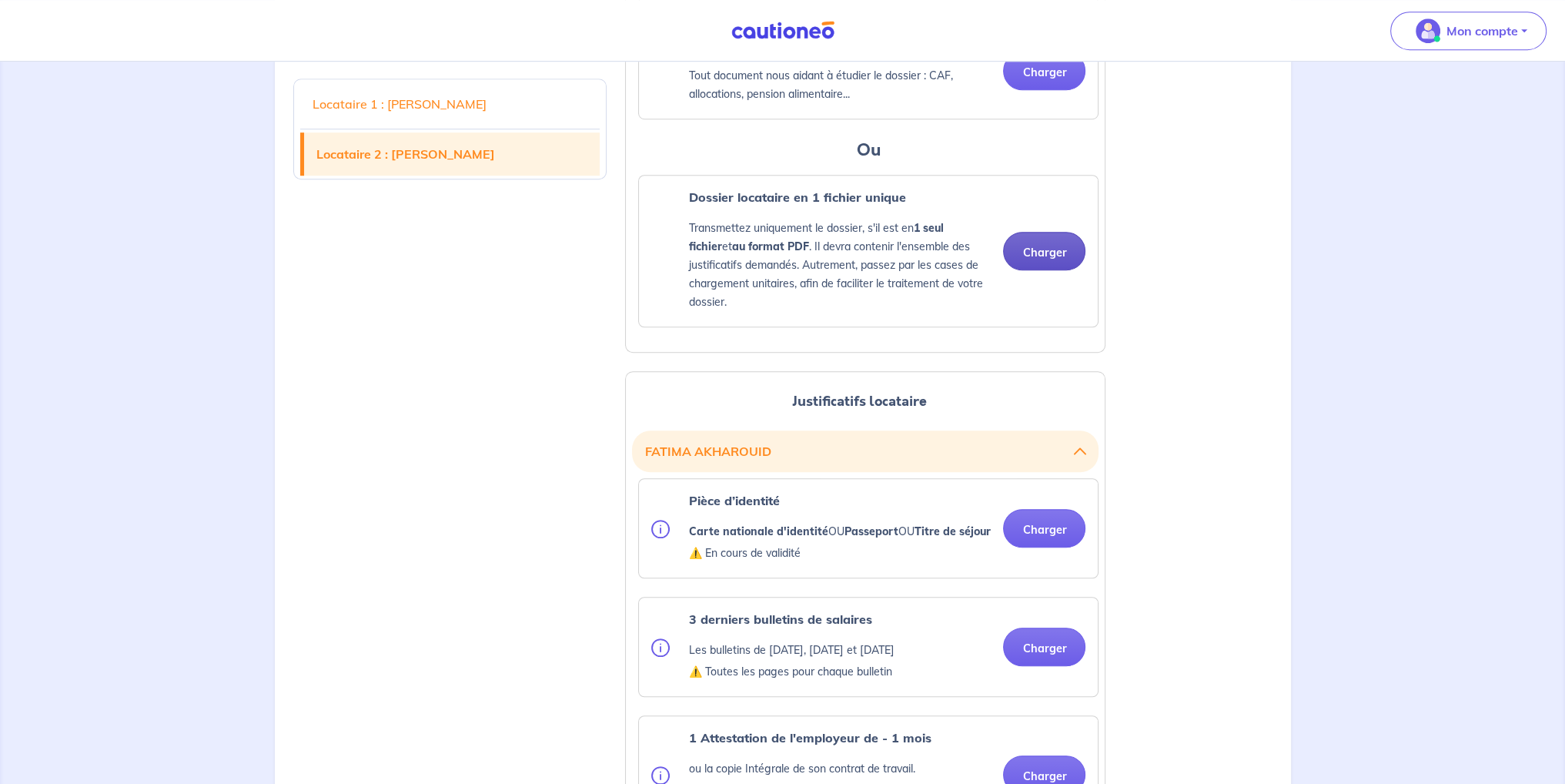
click at [1054, 269] on button "Charger" at bounding box center [1044, 251] width 82 height 38
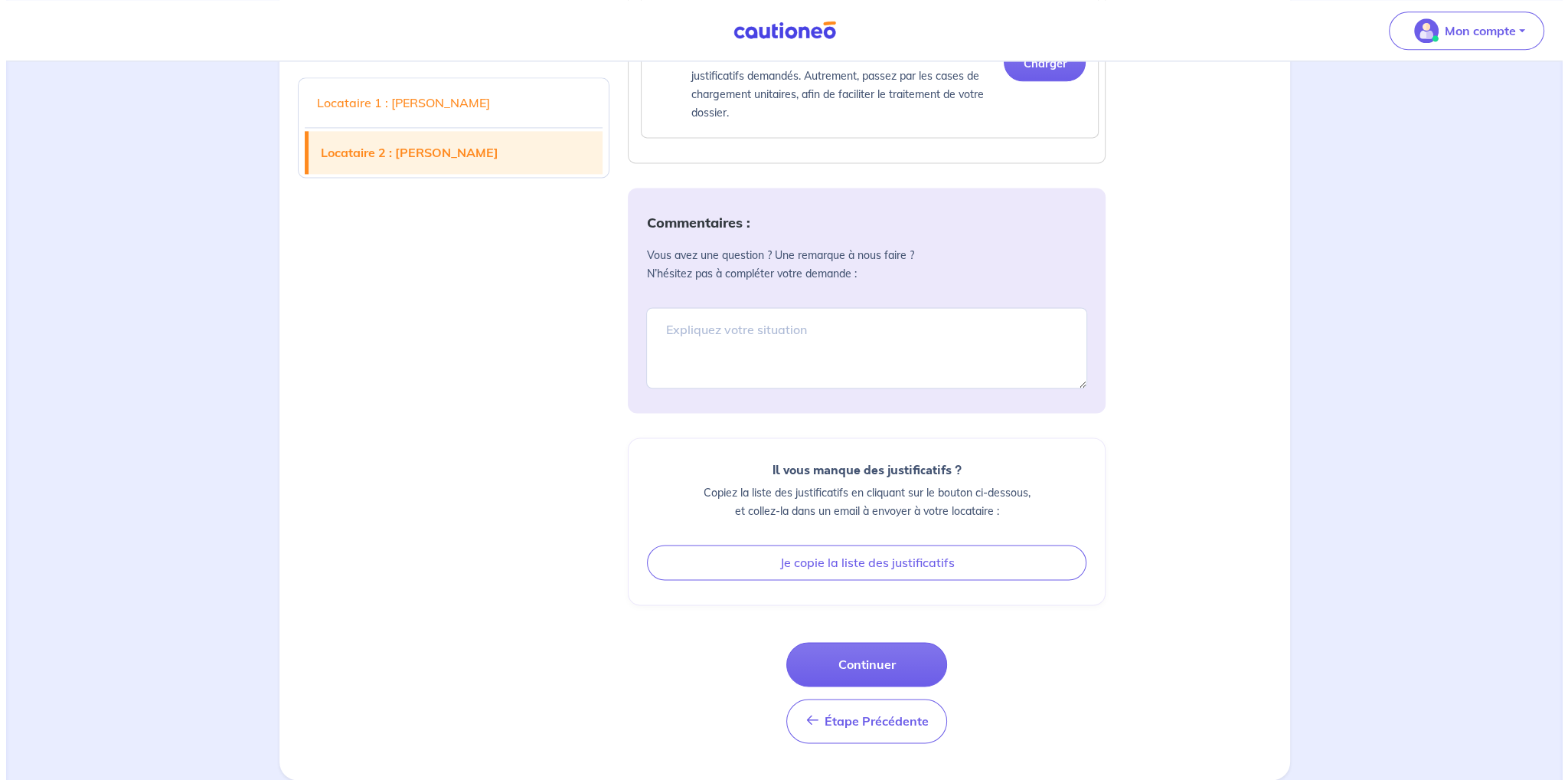
scroll to position [2863, 0]
click at [850, 656] on button "Continuer" at bounding box center [860, 664] width 161 height 45
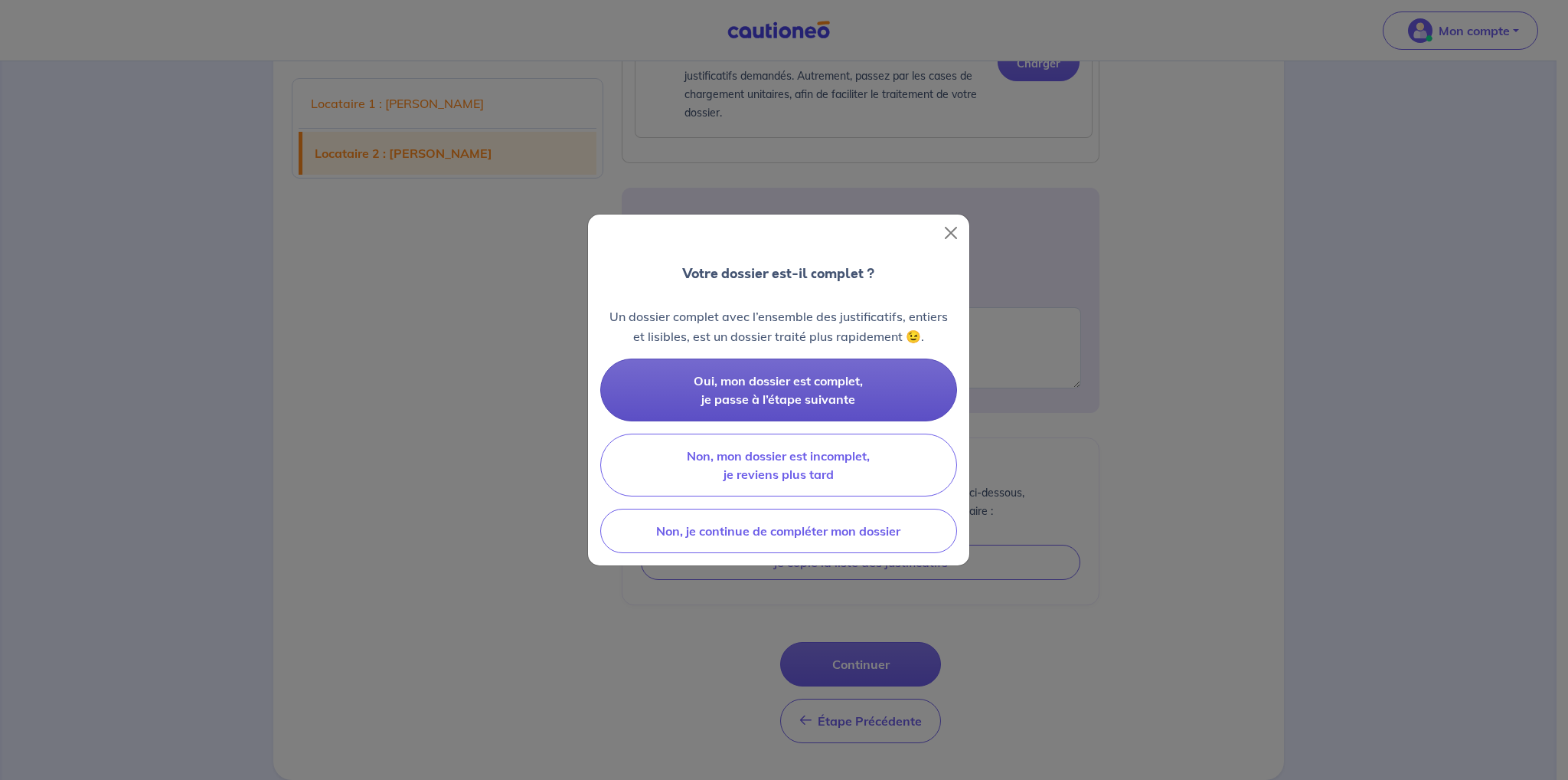
click at [784, 385] on span "Oui, mon dossier est complet, je passe à l’étape suivante" at bounding box center [778, 390] width 169 height 34
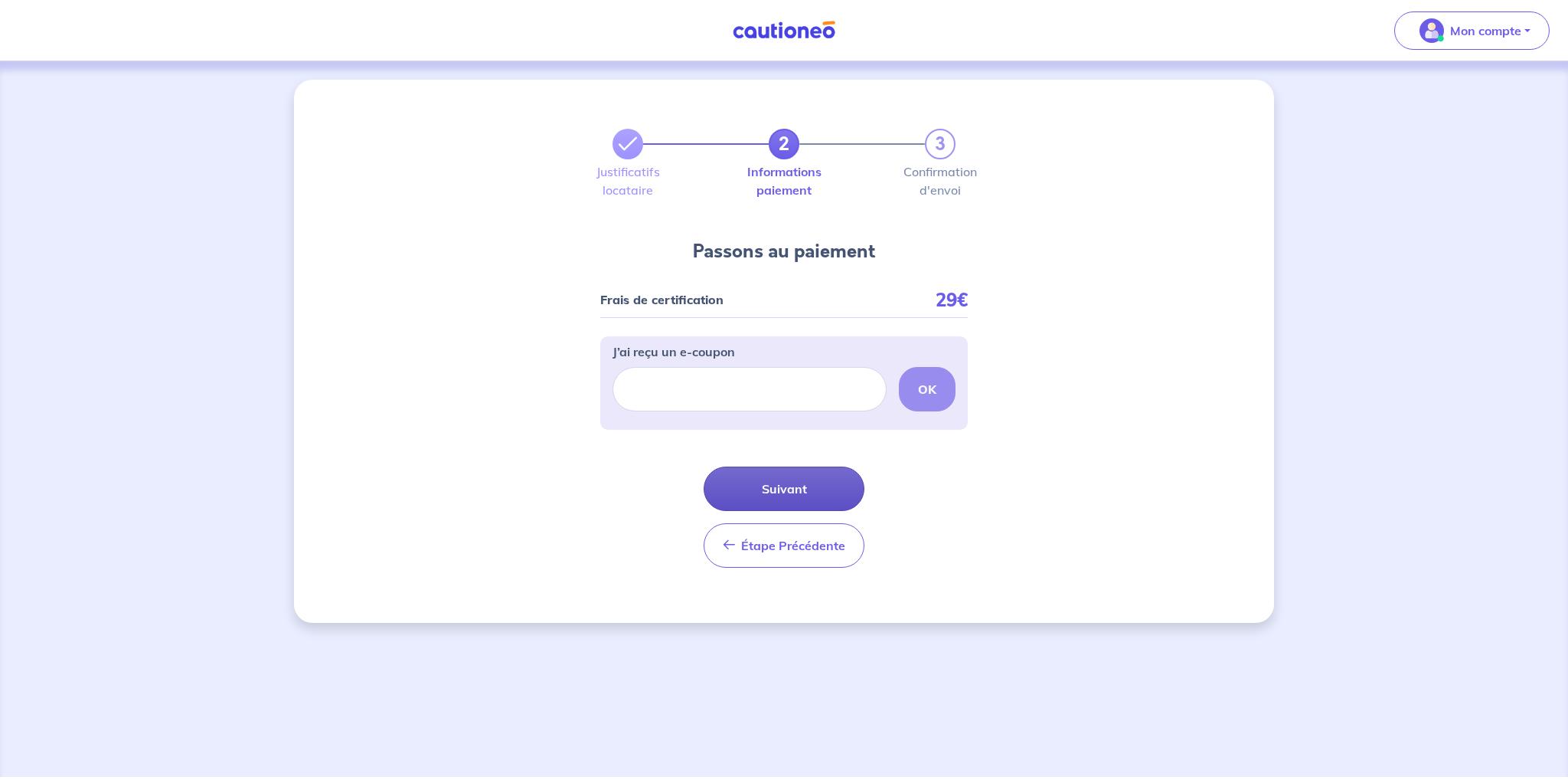
click at [784, 482] on button "Suivant" at bounding box center [784, 489] width 161 height 45
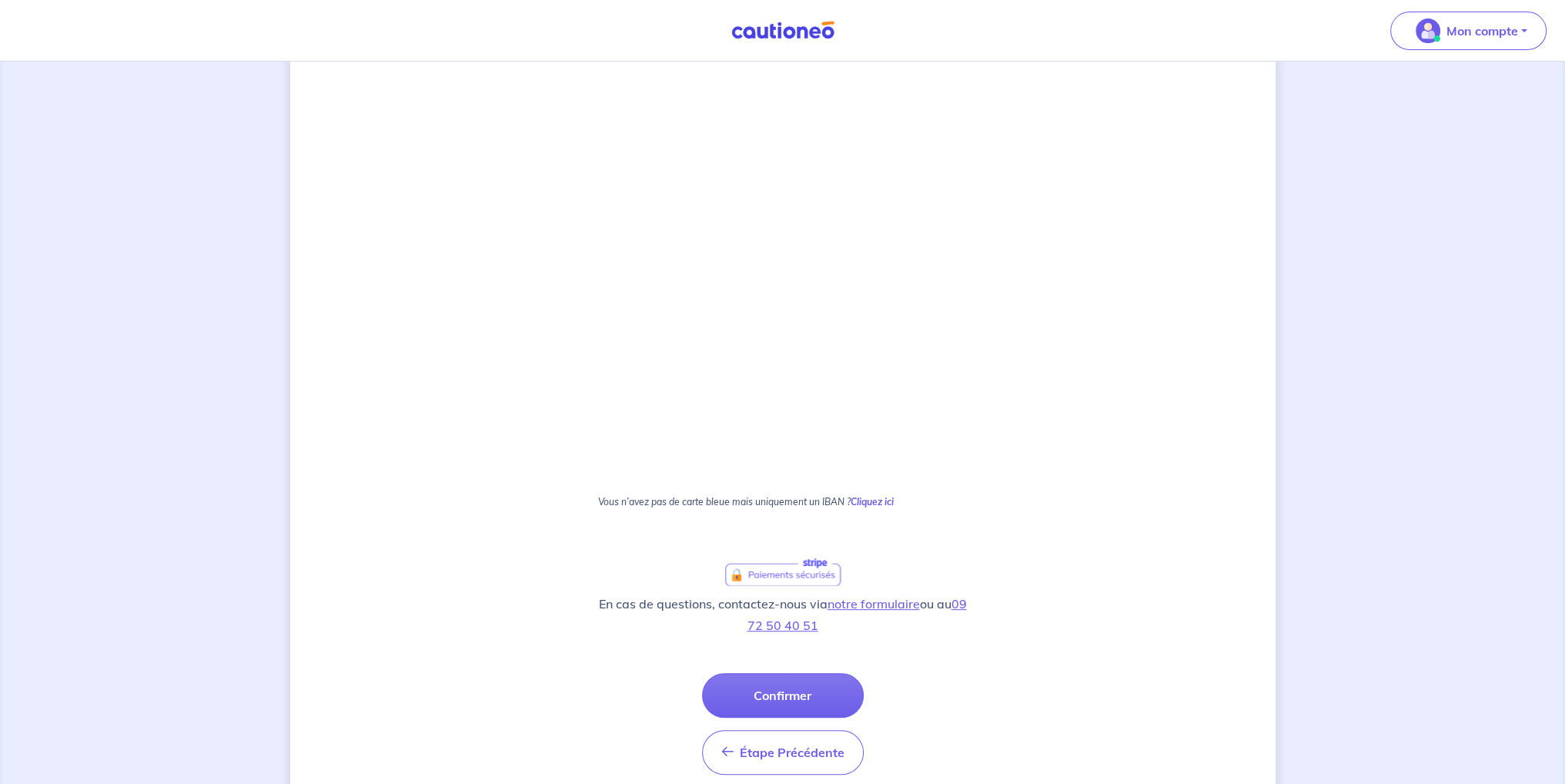
scroll to position [689, 0]
click at [805, 685] on button "Confirmer" at bounding box center [783, 693] width 162 height 45
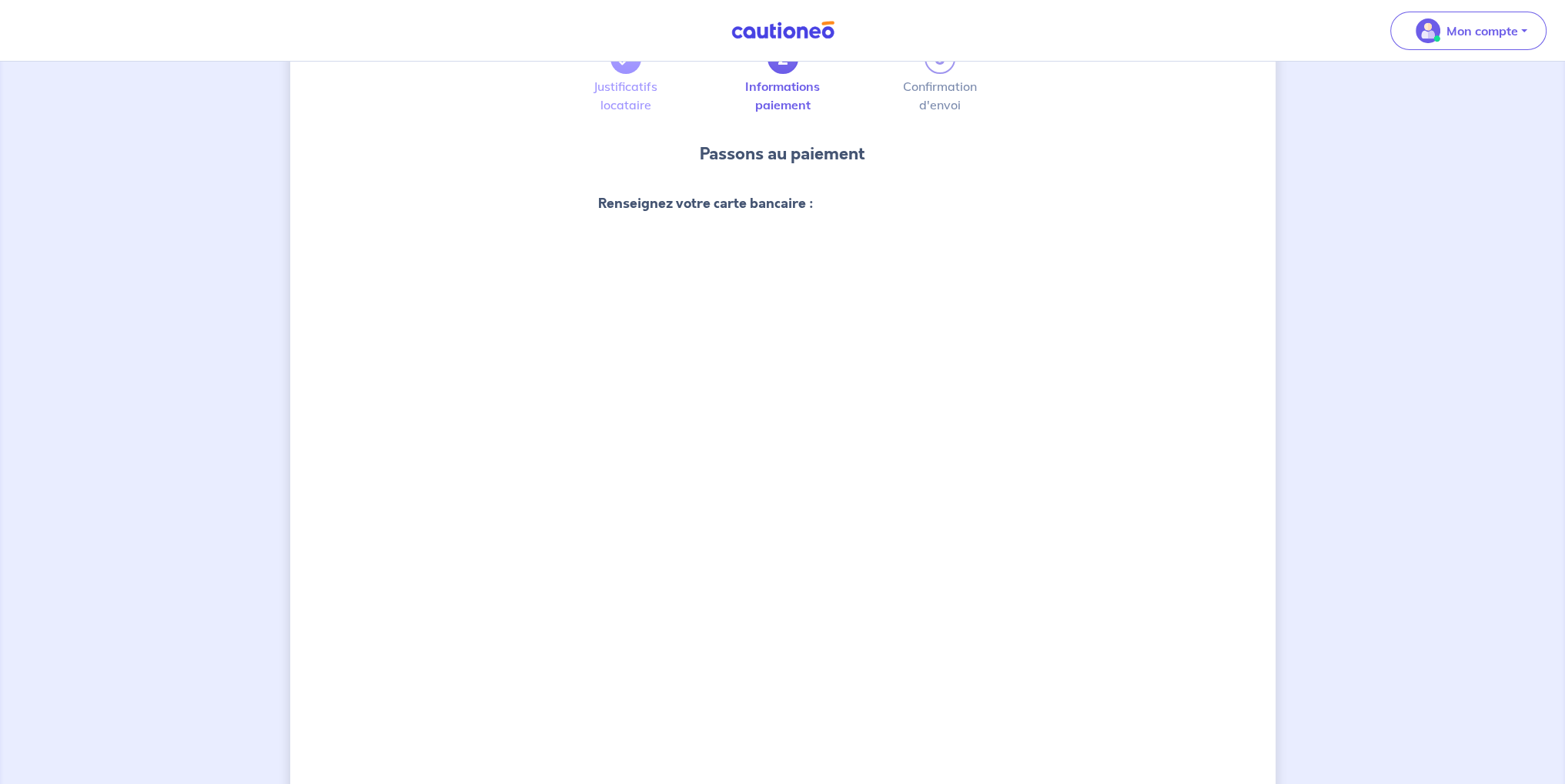
scroll to position [73, 0]
